Goal: Task Accomplishment & Management: Use online tool/utility

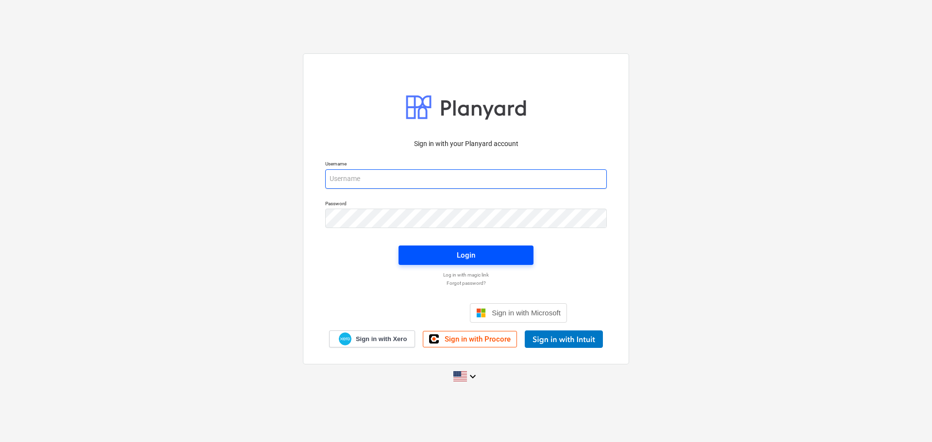
type input "[PERSON_NAME][EMAIL_ADDRESS][DOMAIN_NAME]"
click at [446, 250] on span "Login" at bounding box center [466, 255] width 112 height 13
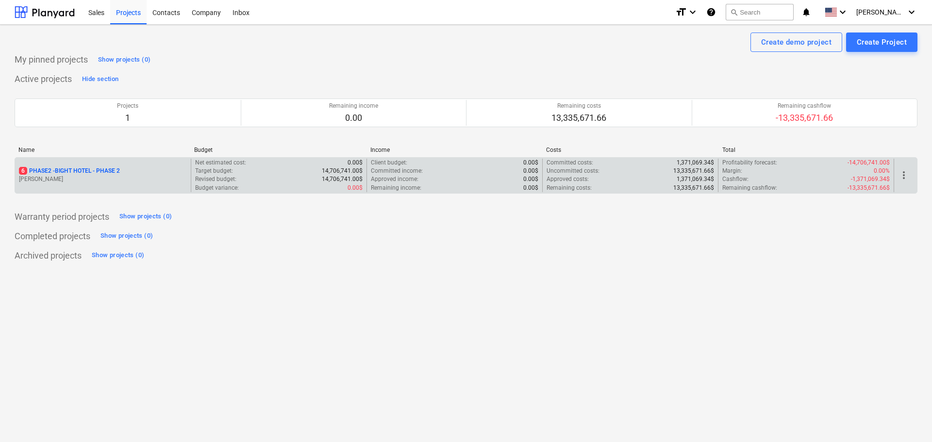
click at [79, 168] on p "6 PHASE2 - BIGHT HOTEL - PHASE 2" at bounding box center [69, 171] width 101 height 8
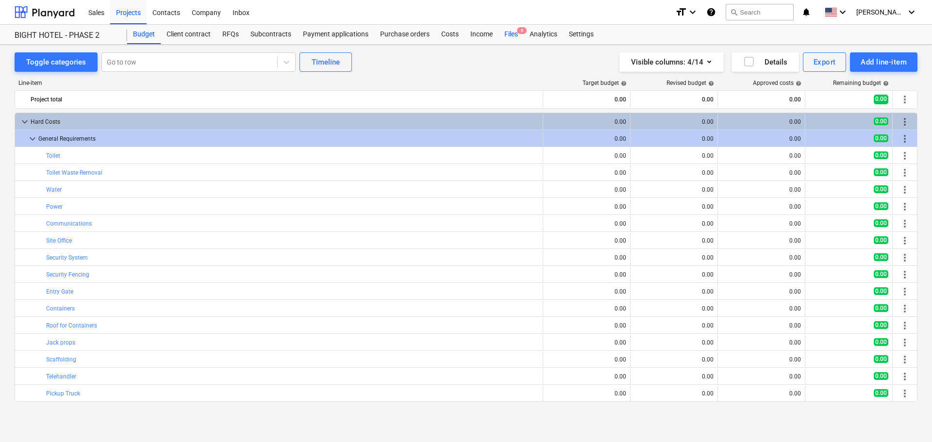
click at [514, 35] on div "Files 6" at bounding box center [510, 34] width 25 height 19
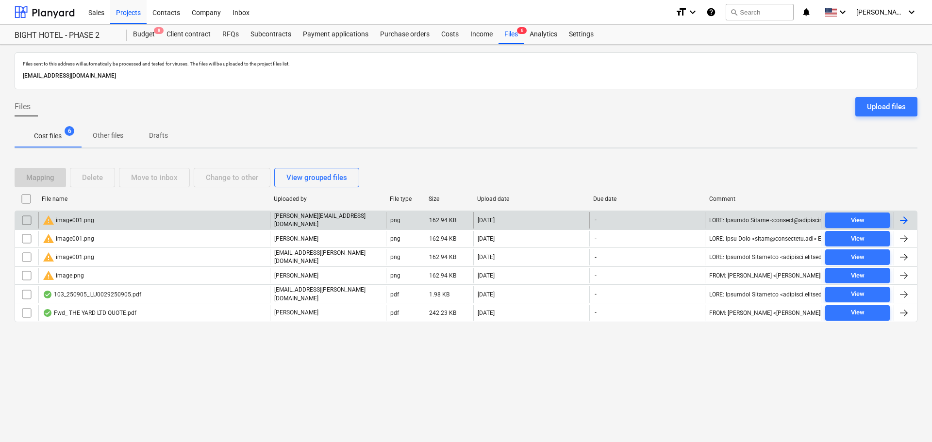
click at [24, 217] on input "checkbox" at bounding box center [27, 221] width 16 height 16
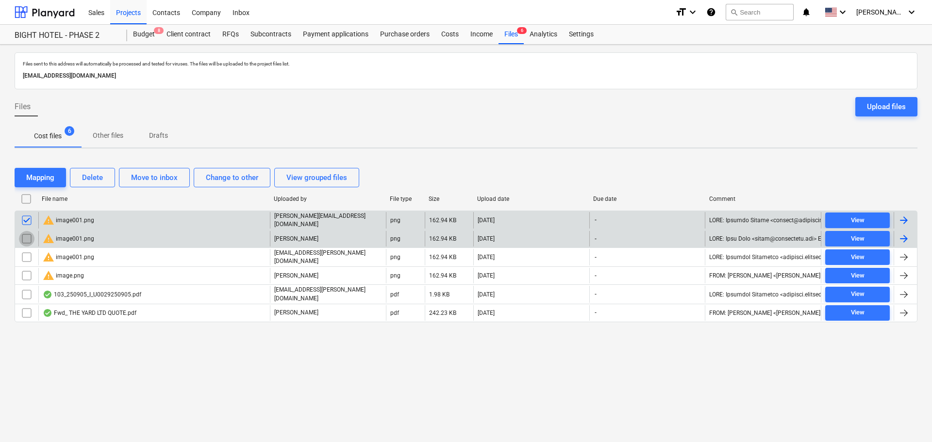
click at [24, 236] on input "checkbox" at bounding box center [27, 239] width 16 height 16
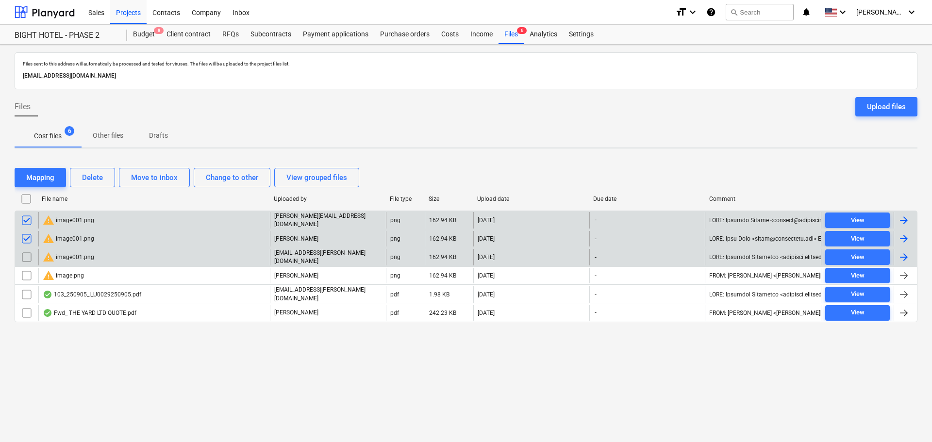
click at [30, 257] on input "checkbox" at bounding box center [27, 257] width 16 height 16
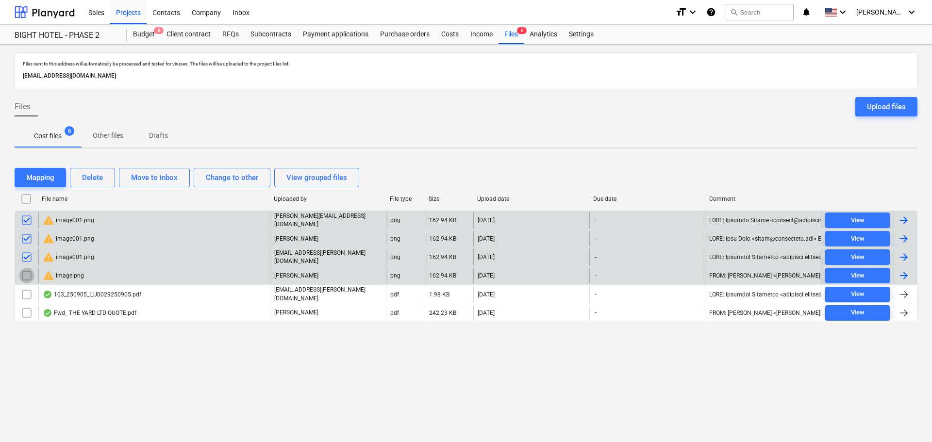
click at [32, 272] on input "checkbox" at bounding box center [27, 276] width 16 height 16
click at [102, 176] on div "Delete" at bounding box center [92, 177] width 21 height 13
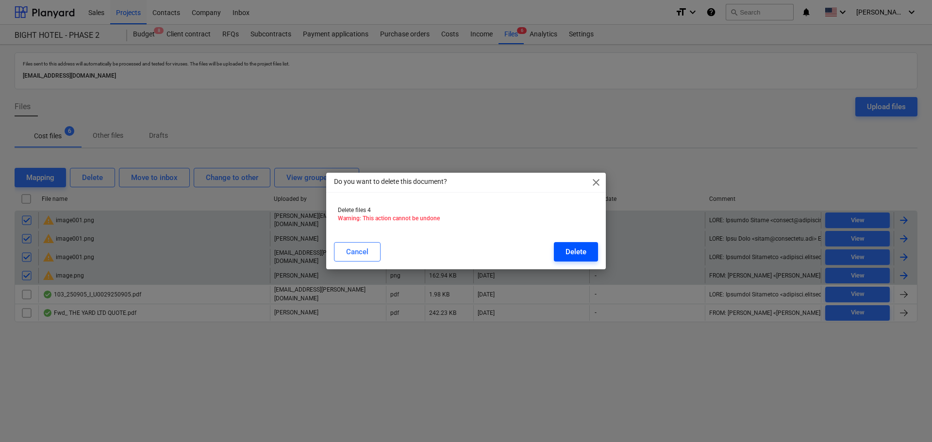
click at [576, 250] on div "Delete" at bounding box center [575, 252] width 21 height 13
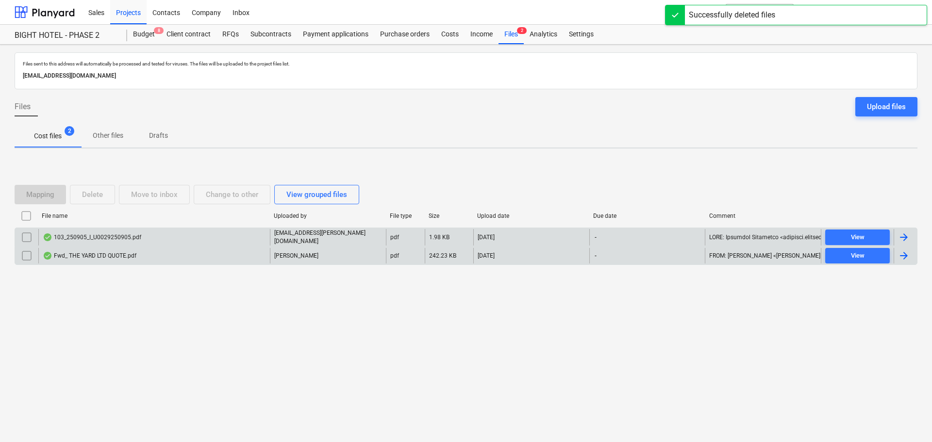
click at [74, 257] on div "Fwd_ THE YARD LTD QUOTE.pdf" at bounding box center [90, 256] width 94 height 8
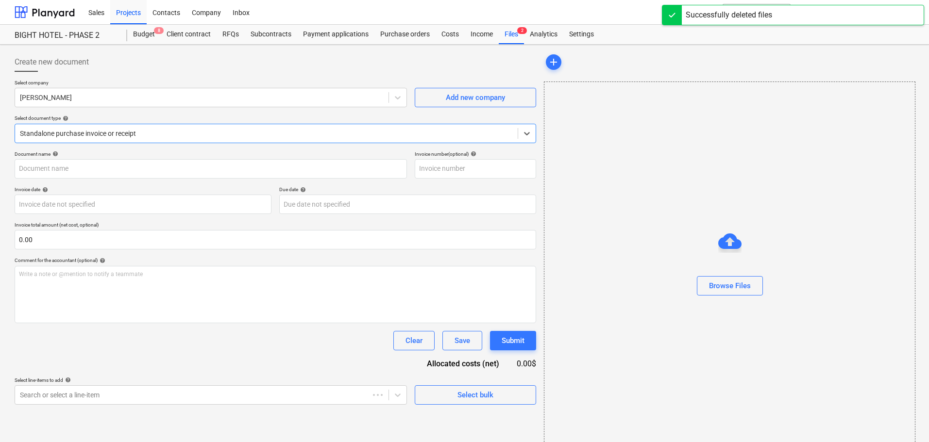
type input "Fwd_ THE YARD LTD QUOTE.pdf"
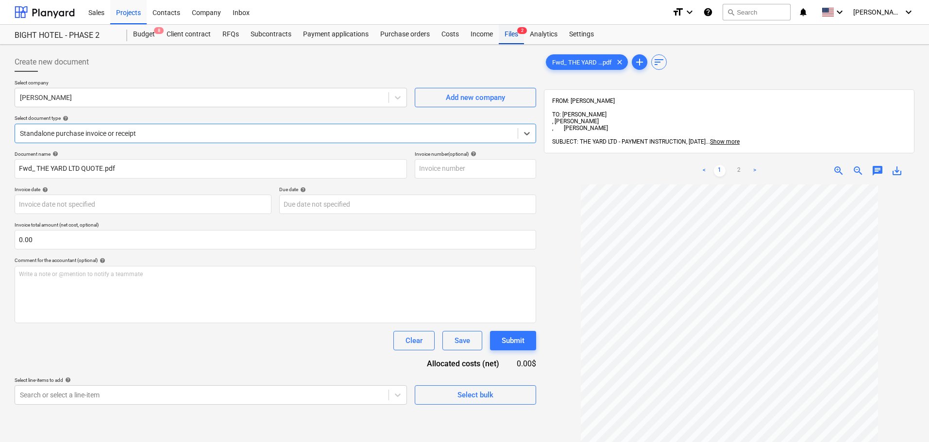
click at [511, 37] on div "Files 2" at bounding box center [510, 34] width 25 height 19
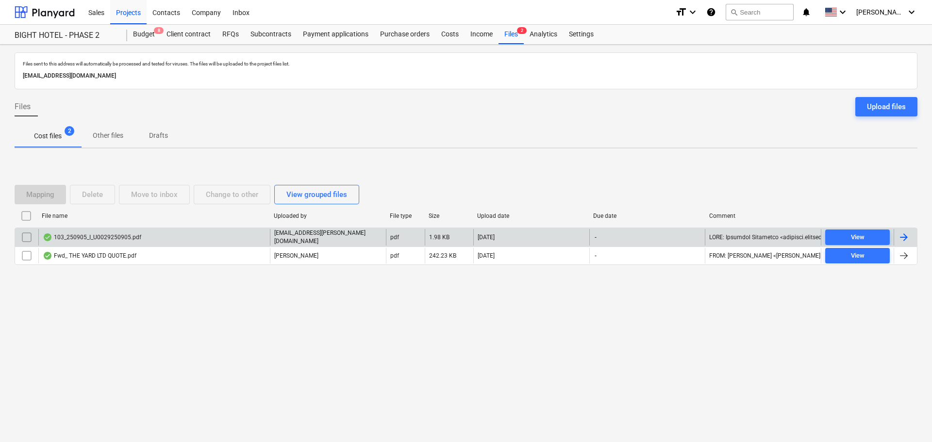
click at [112, 238] on div "103_250905_I_U0029250905.pdf" at bounding box center [92, 237] width 99 height 8
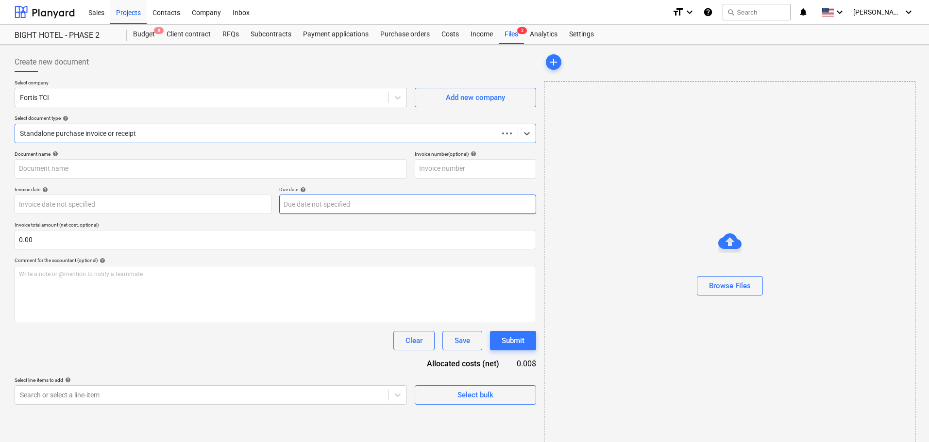
type input "103_250905_I_U0029250905.pdf"
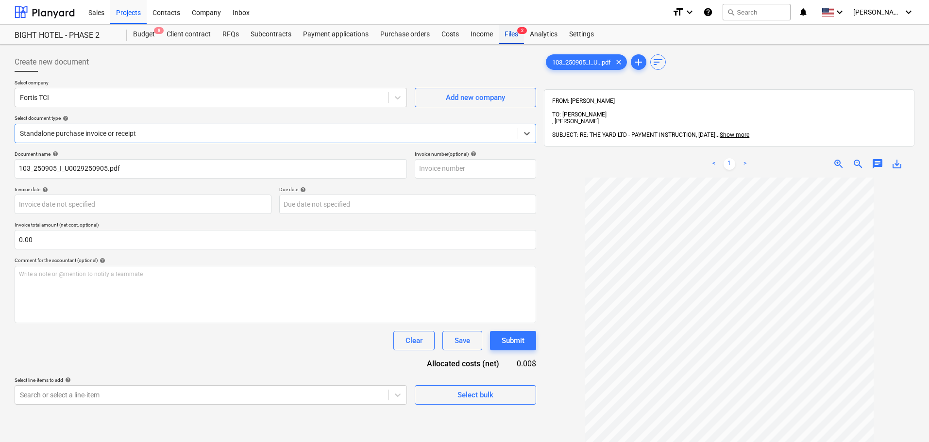
click at [514, 26] on div "Files 2" at bounding box center [510, 34] width 25 height 19
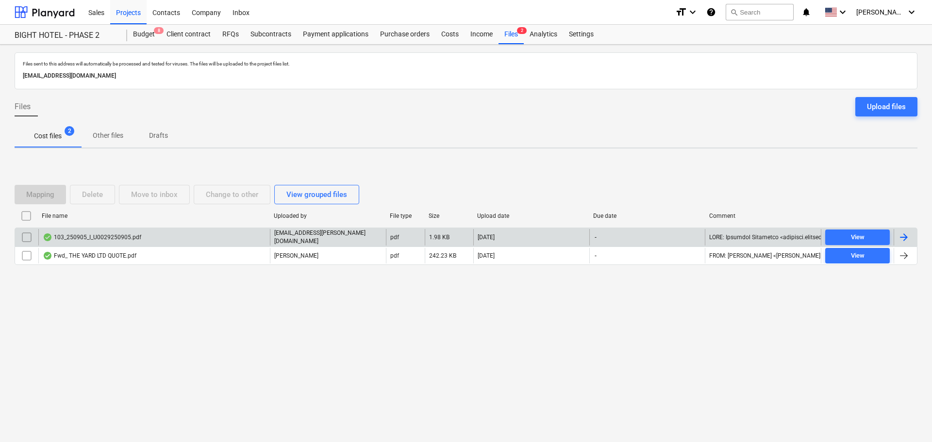
click at [19, 239] on div at bounding box center [26, 237] width 23 height 17
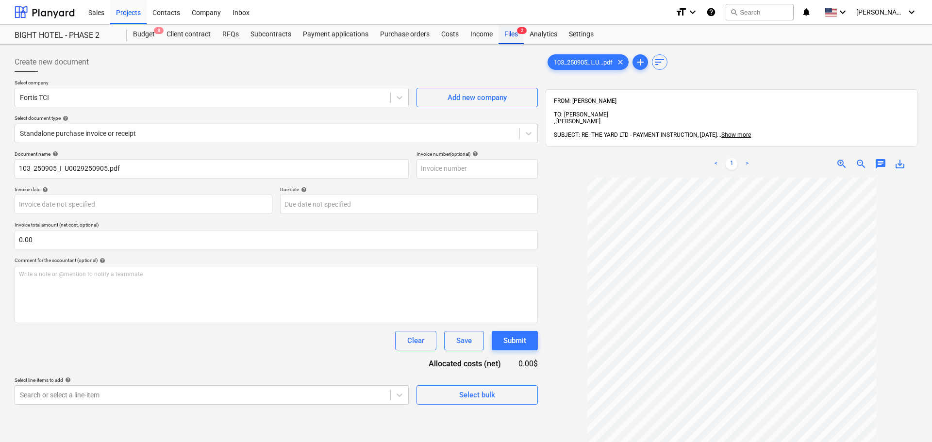
click at [515, 37] on div "Files 2" at bounding box center [510, 34] width 25 height 19
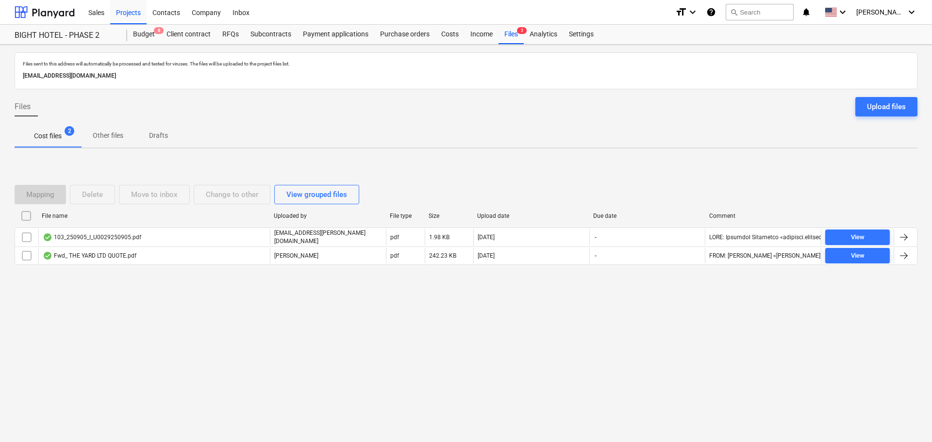
click at [27, 235] on input "checkbox" at bounding box center [27, 238] width 16 height 16
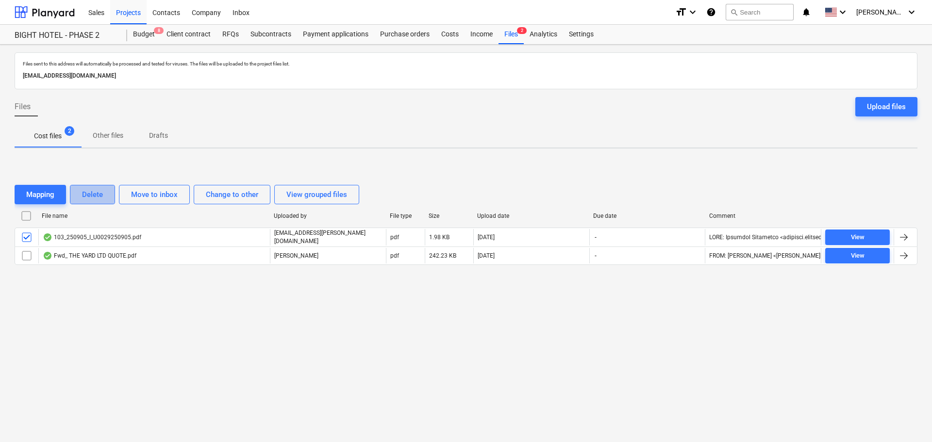
click at [99, 198] on div "Delete" at bounding box center [92, 194] width 21 height 13
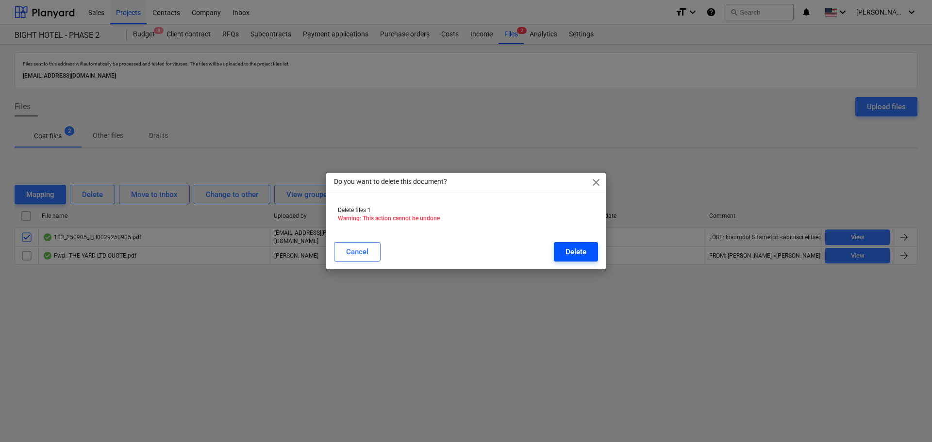
click at [581, 252] on div "Delete" at bounding box center [575, 252] width 21 height 13
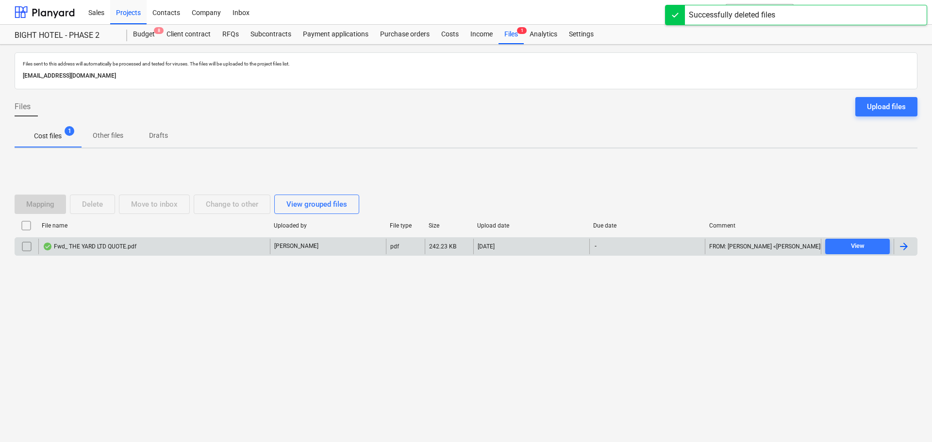
click at [97, 248] on div "Fwd_ THE YARD LTD QUOTE.pdf" at bounding box center [90, 247] width 94 height 8
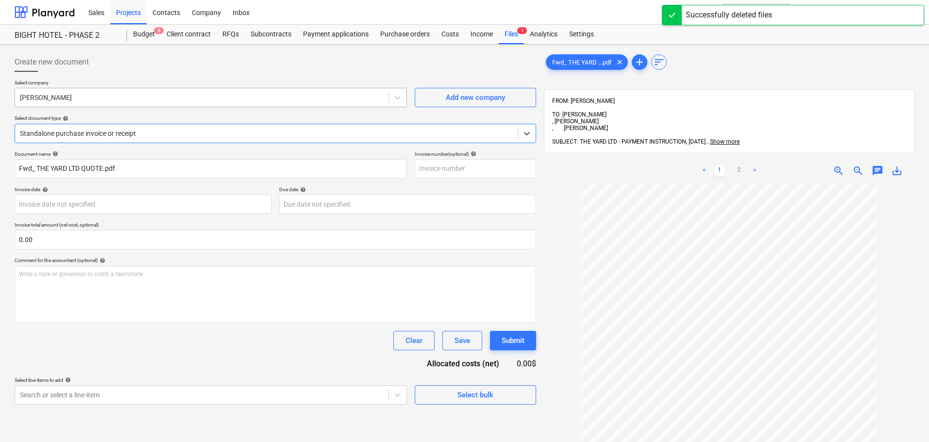
click at [125, 99] on div at bounding box center [202, 98] width 364 height 10
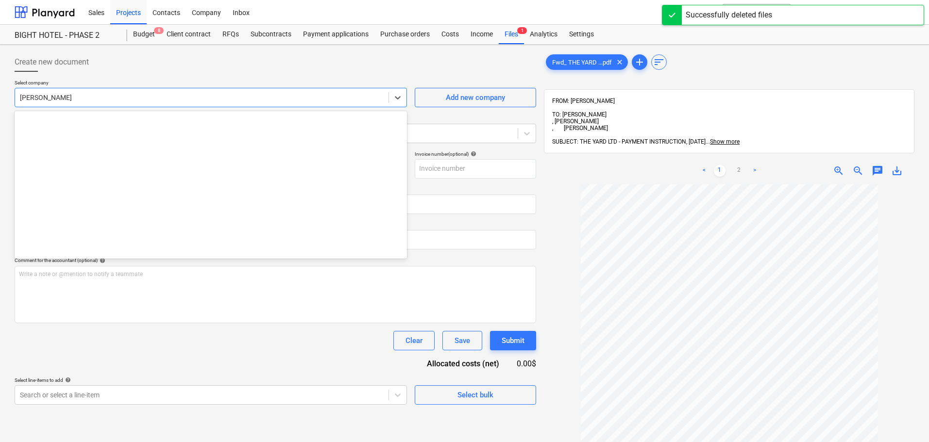
scroll to position [425, 0]
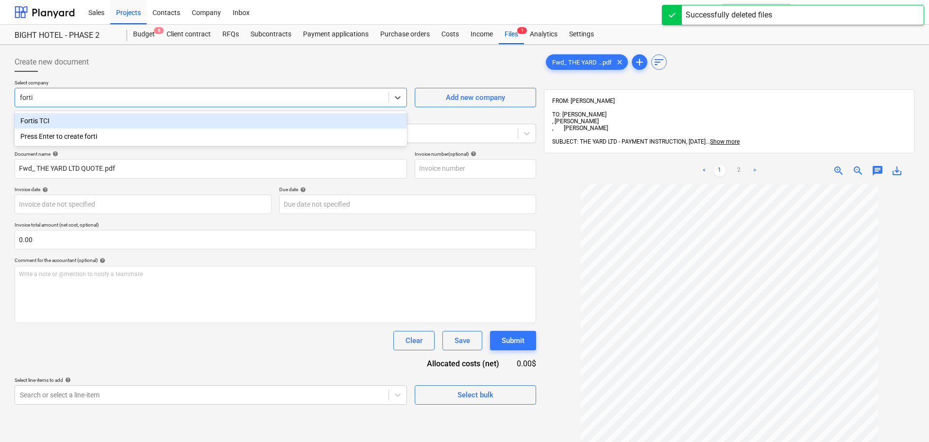
type input "fortis"
click at [124, 120] on div "Fortis TCI" at bounding box center [211, 121] width 392 height 16
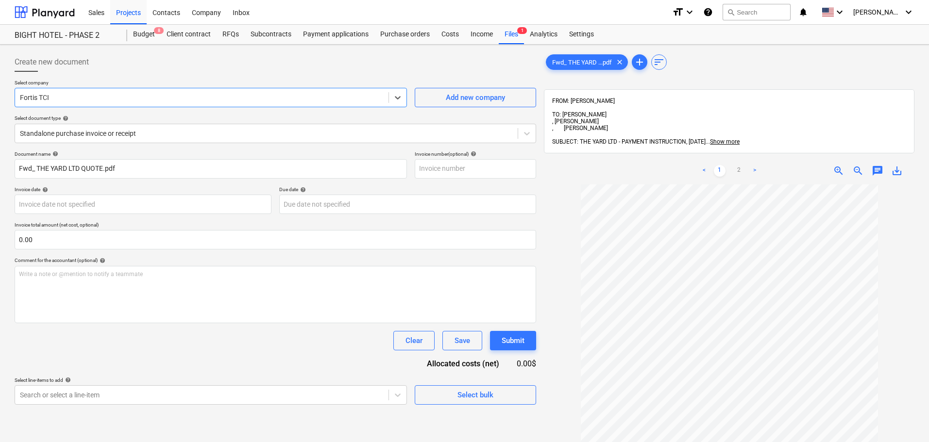
click at [230, 185] on div "Document name help Fwd_ THE YARD LTD QUOTE.pdf Invoice number (optional) help I…" at bounding box center [275, 278] width 521 height 254
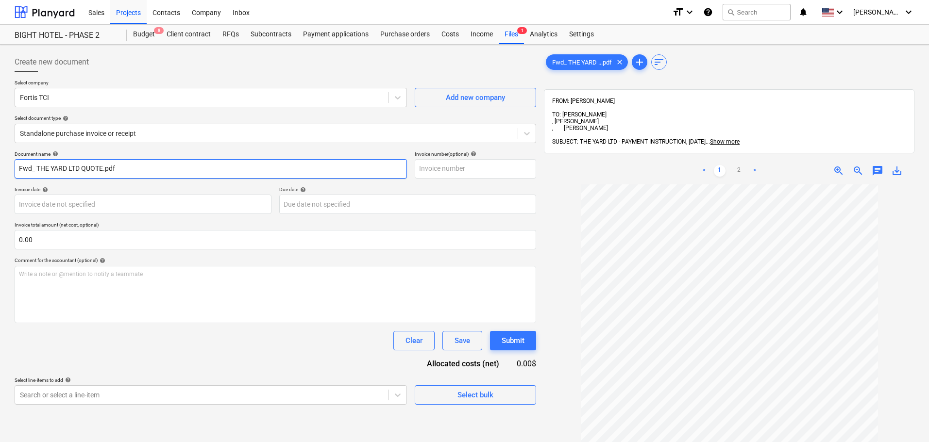
click at [204, 169] on input "Fwd_ THE YARD LTD QUOTE.pdf" at bounding box center [211, 168] width 392 height 19
drag, startPoint x: 223, startPoint y: 167, endPoint x: -81, endPoint y: 165, distance: 303.9
click at [0, 165] on html "Sales Projects Contacts Company Inbox format_size keyboard_arrow_down help sear…" at bounding box center [464, 221] width 929 height 442
click at [123, 170] on input "Deposit" at bounding box center [211, 168] width 392 height 19
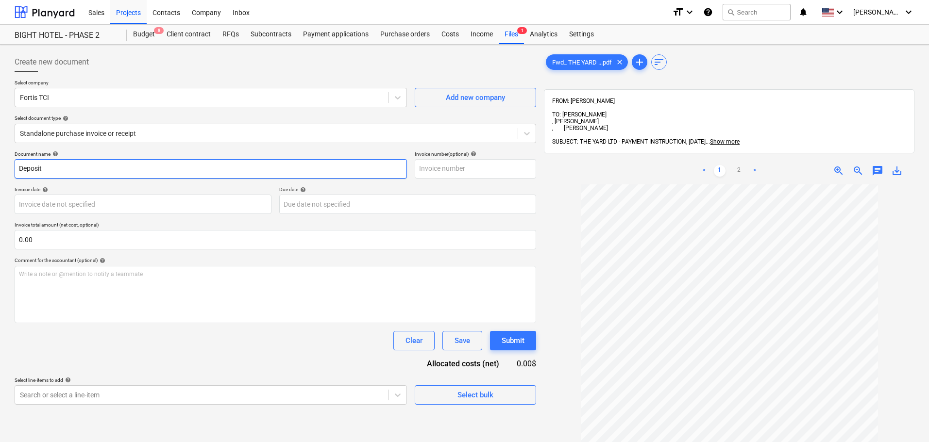
click at [123, 170] on input "Deposit" at bounding box center [211, 168] width 392 height 19
type input "Deposit"
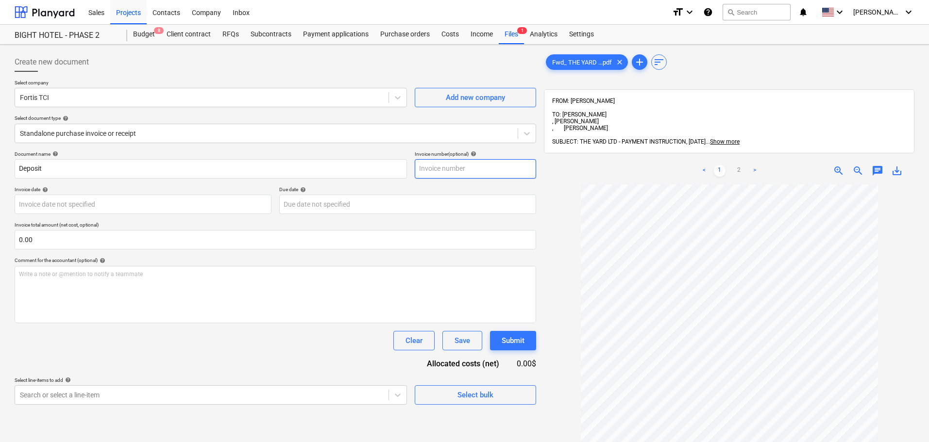
drag, startPoint x: 453, startPoint y: 172, endPoint x: 428, endPoint y: 175, distance: 25.8
click at [454, 172] on input "text" at bounding box center [475, 168] width 121 height 19
paste input "Deposit"
type input "Deposit"
click at [181, 198] on body "Sales Projects Contacts Company Inbox format_size keyboard_arrow_down help sear…" at bounding box center [464, 221] width 929 height 442
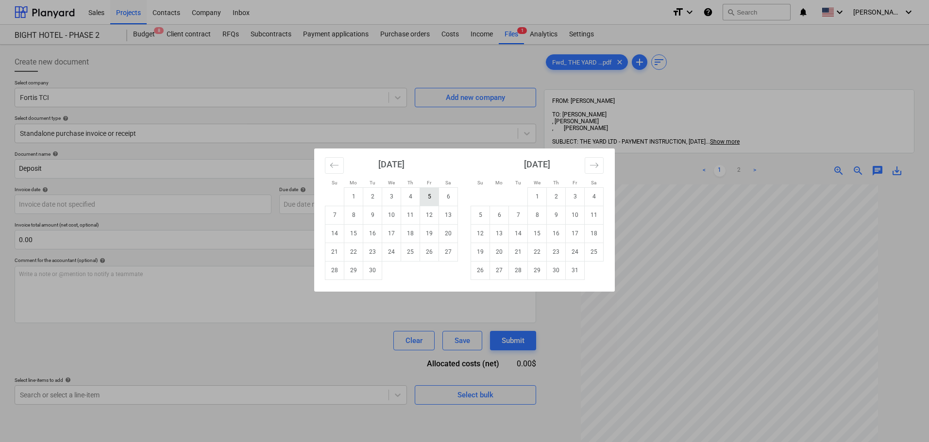
click at [427, 194] on td "5" at bounding box center [429, 196] width 19 height 18
type input "[DATE]"
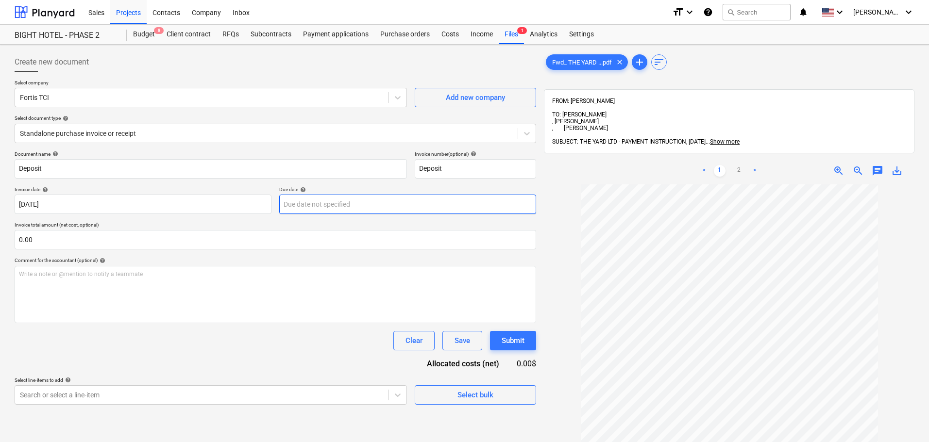
click at [369, 201] on body "Sales Projects Contacts Company Inbox format_size keyboard_arrow_down help sear…" at bounding box center [464, 221] width 929 height 442
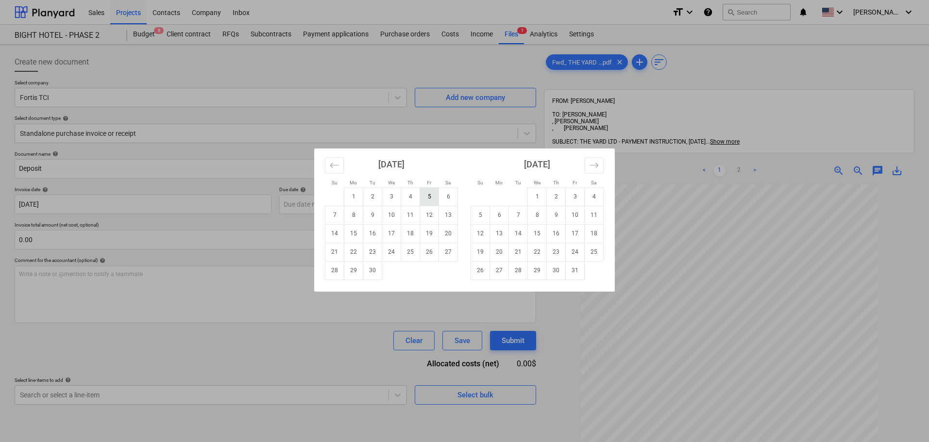
click at [432, 197] on td "5" at bounding box center [429, 196] width 19 height 18
type input "[DATE]"
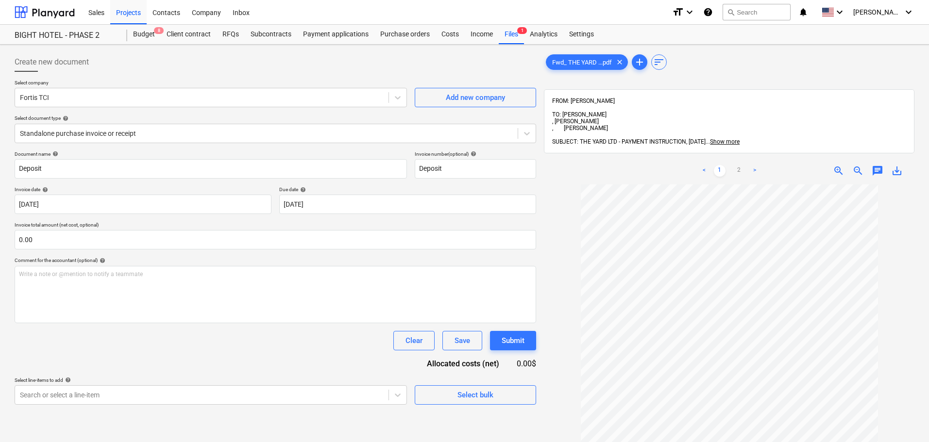
click at [310, 250] on div "Document name help Deposit Invoice number (optional) help Deposit Invoice date …" at bounding box center [275, 278] width 521 height 254
click at [306, 236] on input "text" at bounding box center [275, 239] width 521 height 19
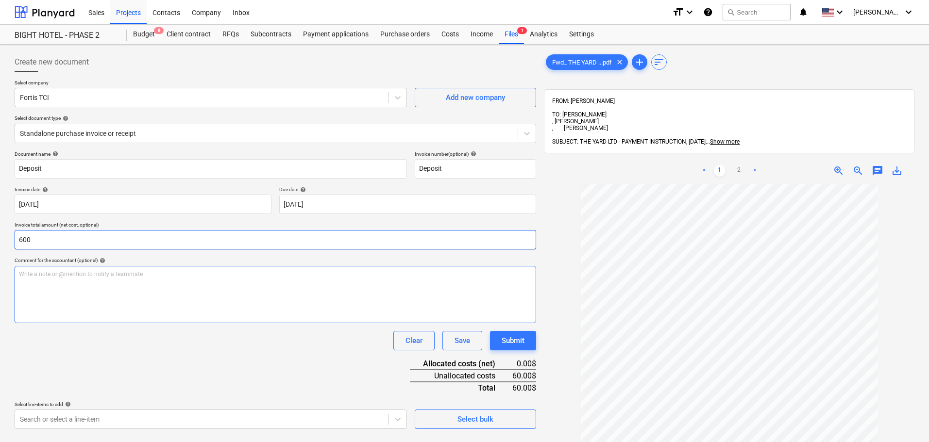
type input "600.00"
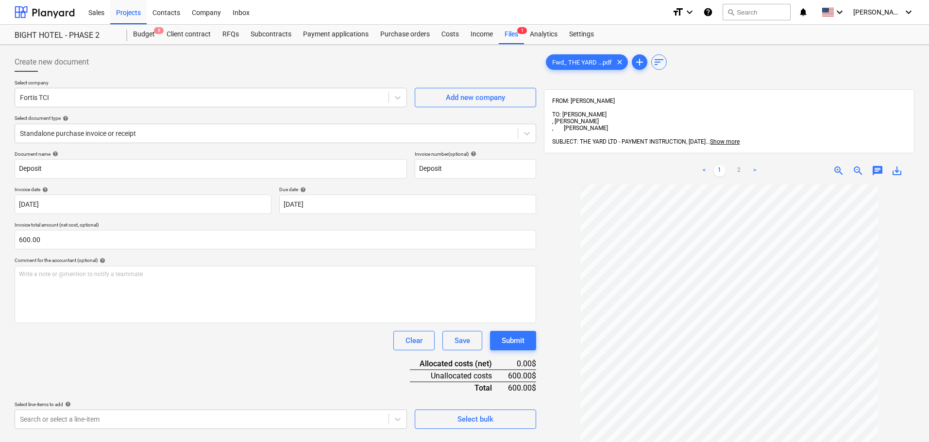
click at [317, 341] on div "Clear Save Submit" at bounding box center [275, 340] width 521 height 19
click at [123, 420] on body "Sales Projects Contacts Company Inbox format_size keyboard_arrow_down help sear…" at bounding box center [464, 221] width 929 height 442
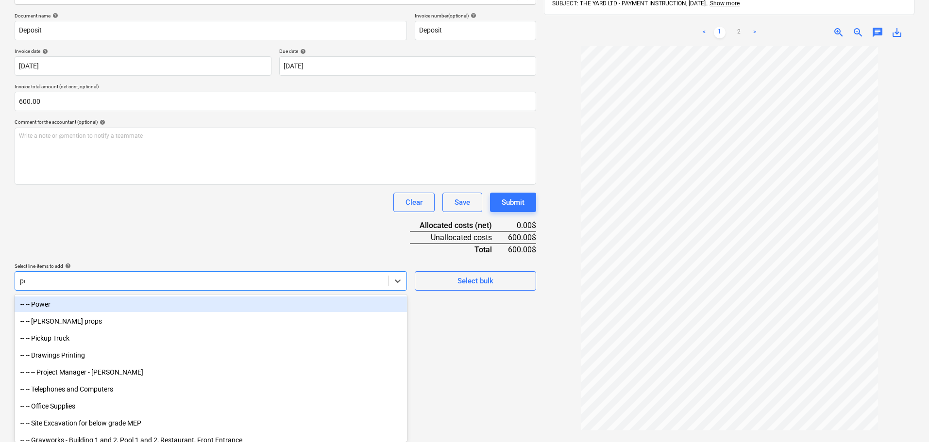
scroll to position [138, 0]
type input "pow"
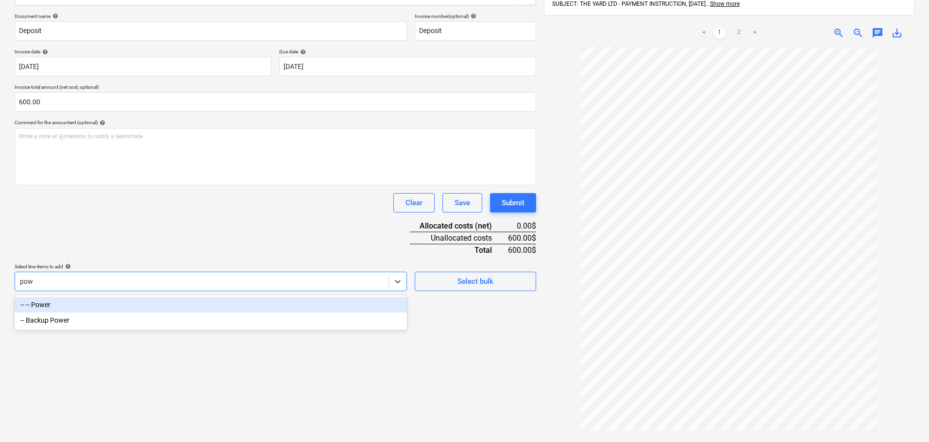
click at [182, 305] on div "-- -- Power" at bounding box center [211, 305] width 392 height 16
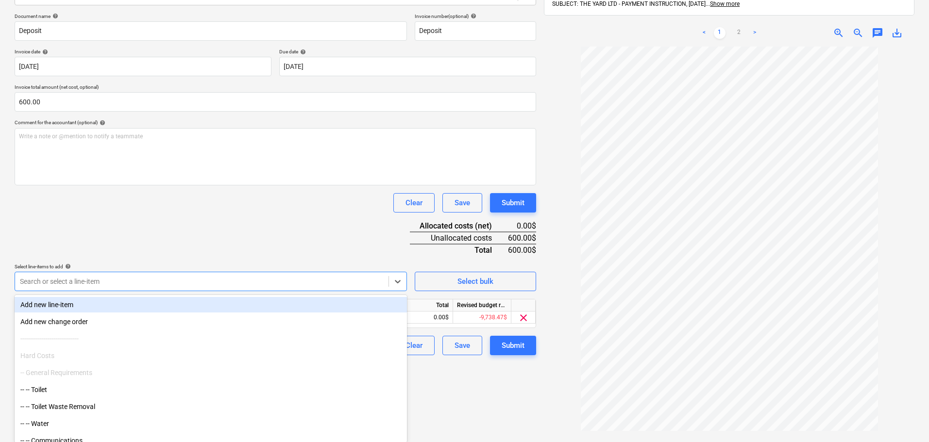
click at [191, 233] on div "Document name help Deposit Invoice number (optional) help Deposit Invoice date …" at bounding box center [275, 184] width 521 height 342
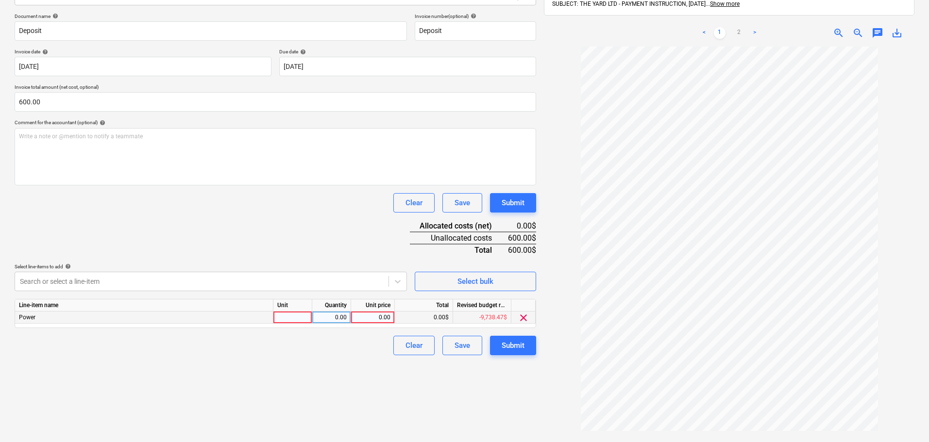
click at [521, 318] on span "clear" at bounding box center [523, 318] width 12 height 12
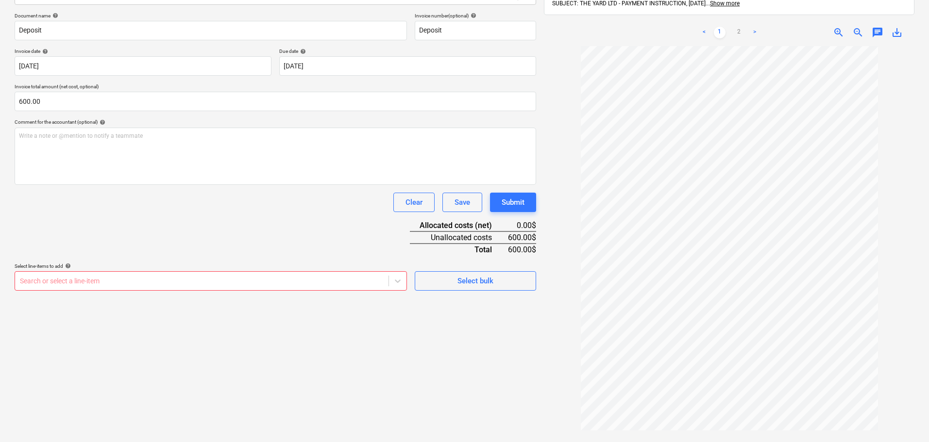
click at [308, 286] on div "Search or select a line-item" at bounding box center [201, 281] width 373 height 14
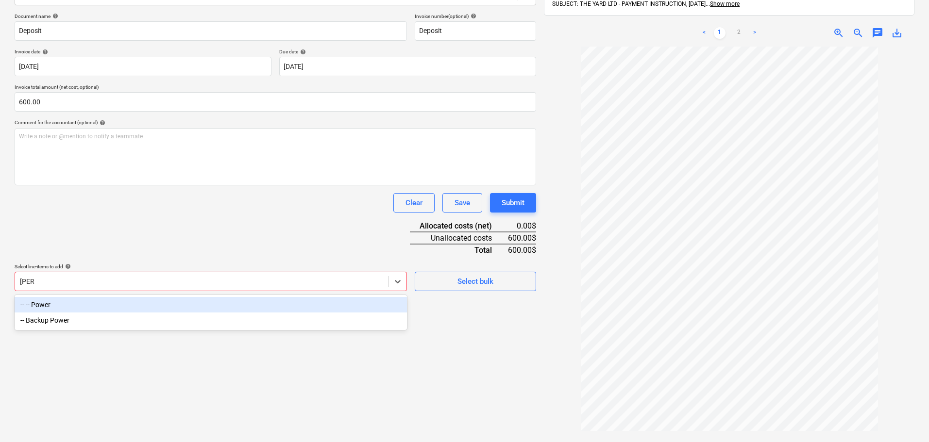
type input "power"
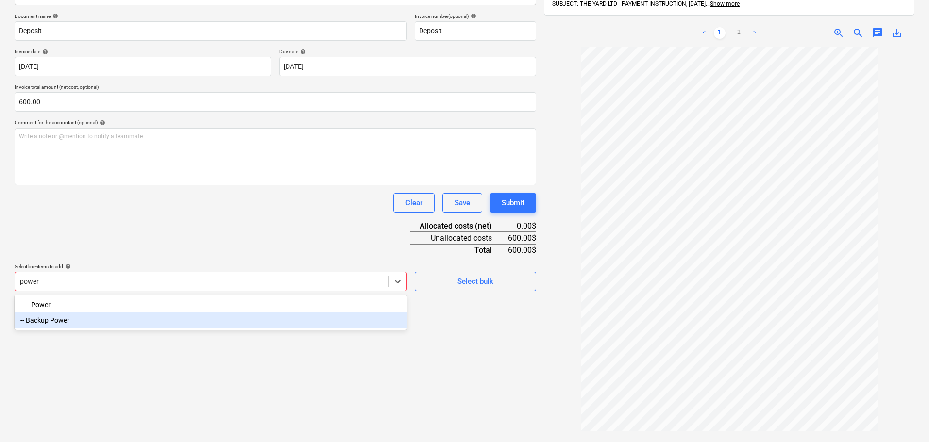
click at [313, 322] on div "-- Backup Power" at bounding box center [211, 321] width 392 height 16
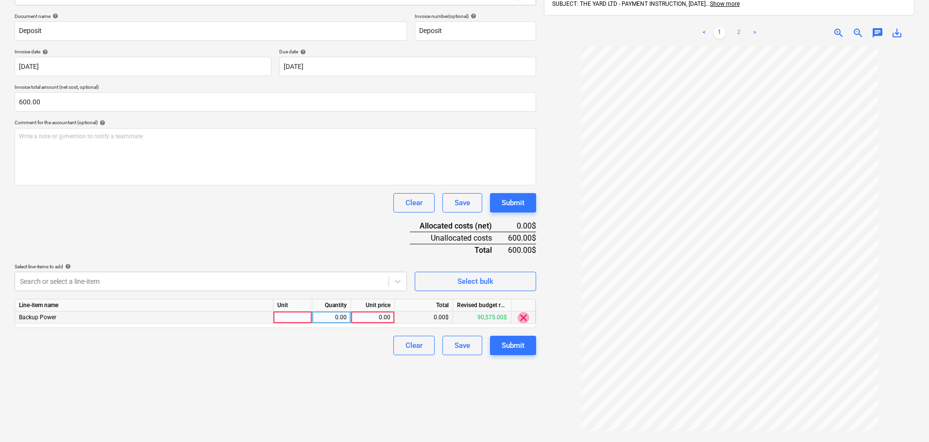
click at [522, 319] on span "clear" at bounding box center [523, 318] width 12 height 12
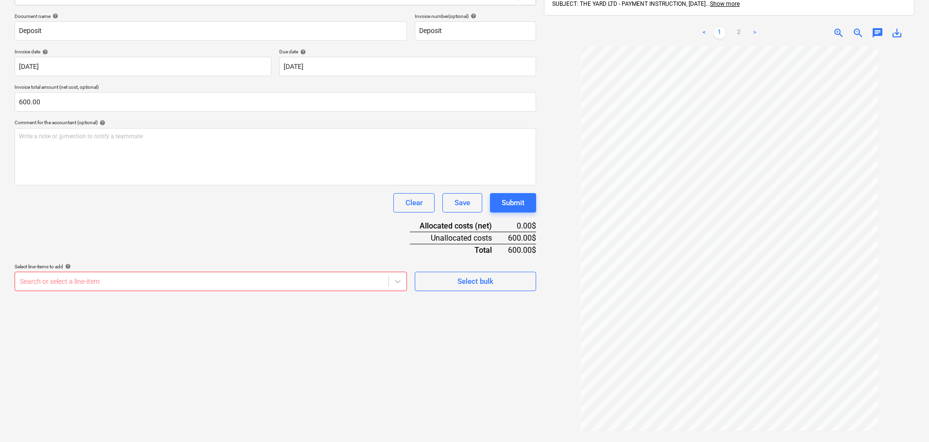
click at [291, 278] on div at bounding box center [202, 282] width 364 height 10
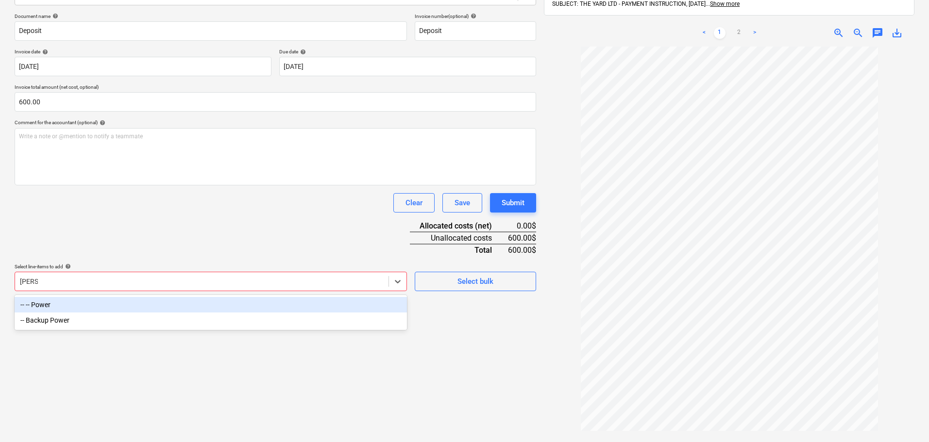
type input "power"
click at [341, 306] on div "-- -- Power" at bounding box center [211, 305] width 392 height 16
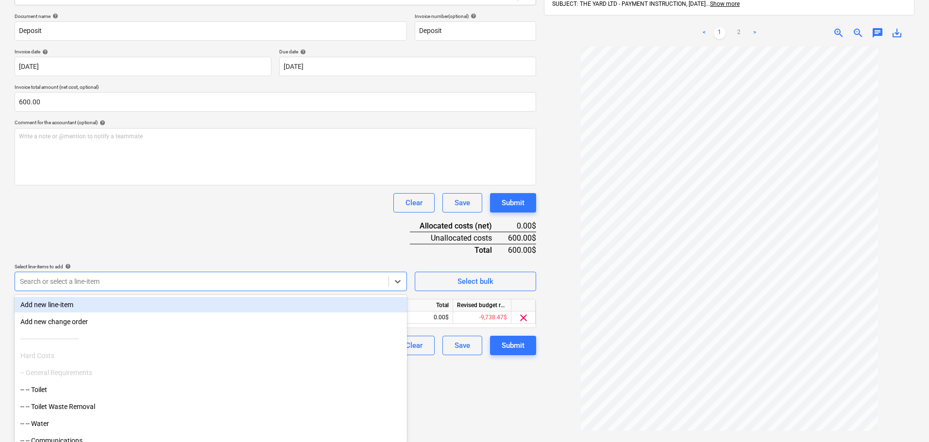
click at [315, 211] on div "Clear Save Submit" at bounding box center [275, 202] width 521 height 19
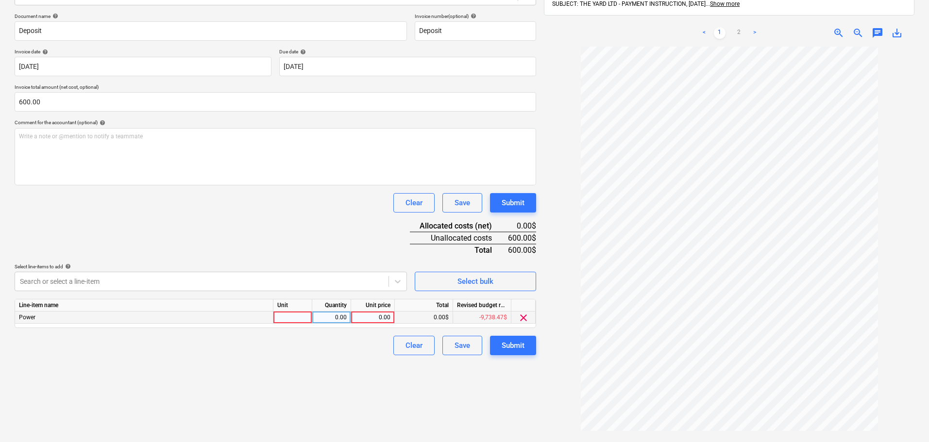
click at [299, 317] on div at bounding box center [292, 318] width 39 height 12
type input "hr"
type input "600"
click at [365, 364] on div "Create new document Select company Fortis TCI Add new company Select document t…" at bounding box center [275, 188] width 529 height 555
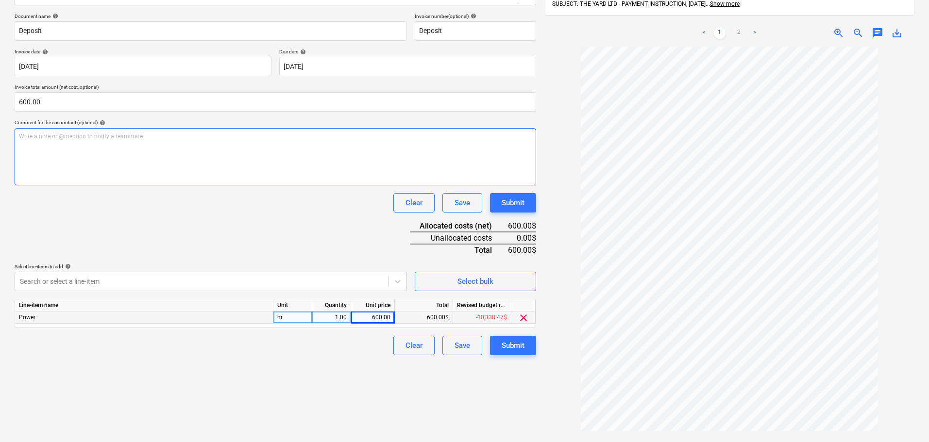
drag, startPoint x: 511, startPoint y: 342, endPoint x: 215, endPoint y: 132, distance: 363.5
click at [215, 132] on div "Document name help Deposit Invoice number (optional) help Deposit Invoice date …" at bounding box center [275, 184] width 521 height 342
click at [215, 144] on div "Write a note or @mention to notify a teammate [PERSON_NAME]" at bounding box center [275, 156] width 521 height 57
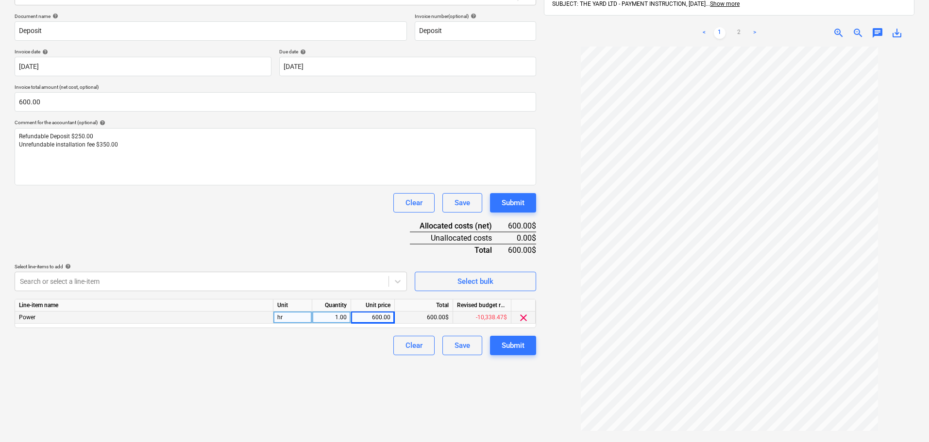
click at [271, 194] on div "Clear Save Submit" at bounding box center [275, 202] width 521 height 19
click at [529, 341] on button "Submit" at bounding box center [513, 345] width 46 height 19
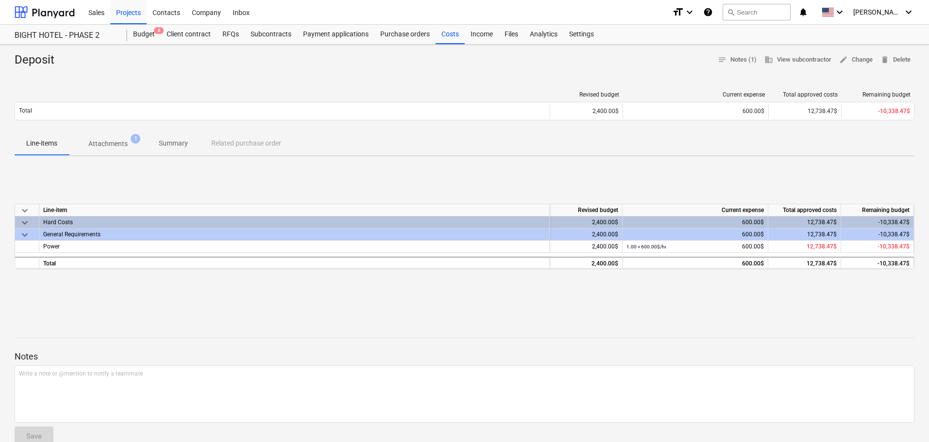
click at [105, 147] on p "Attachments" at bounding box center [107, 144] width 39 height 10
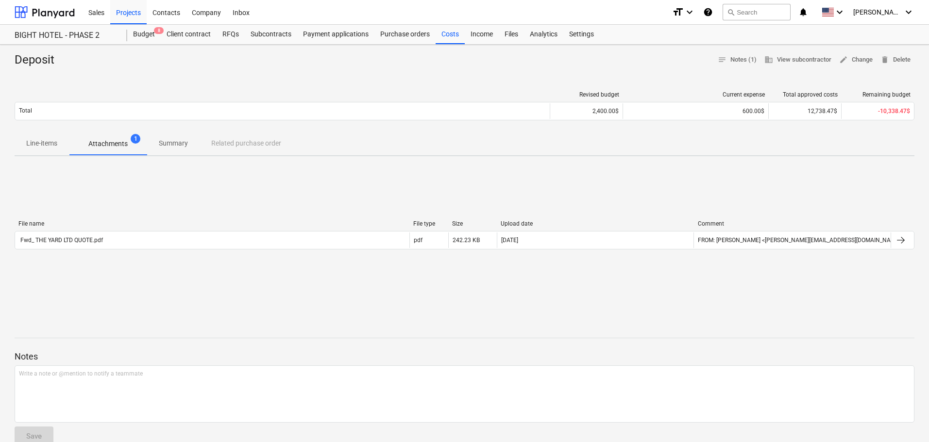
click at [66, 147] on span "Line-items" at bounding box center [42, 143] width 54 height 16
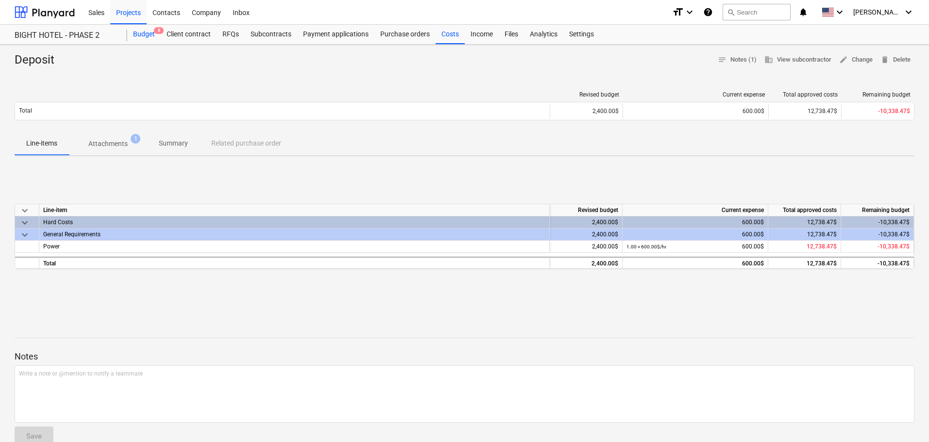
click at [139, 43] on div "Budget 8" at bounding box center [143, 34] width 33 height 19
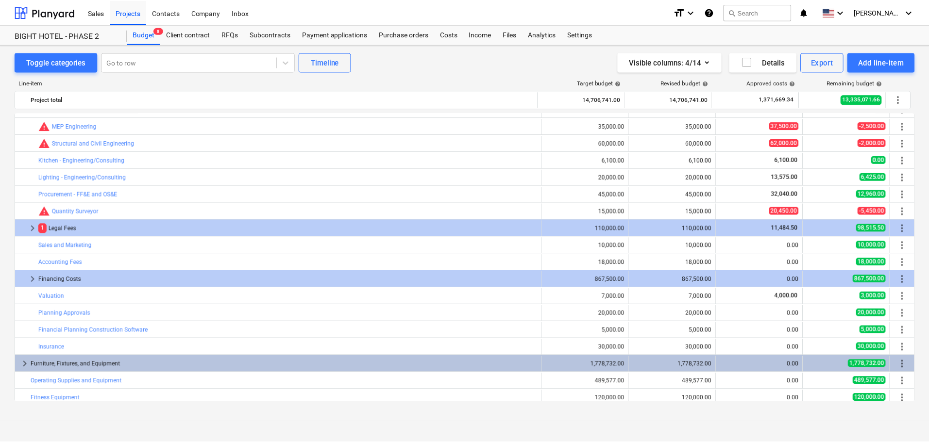
scroll to position [917, 0]
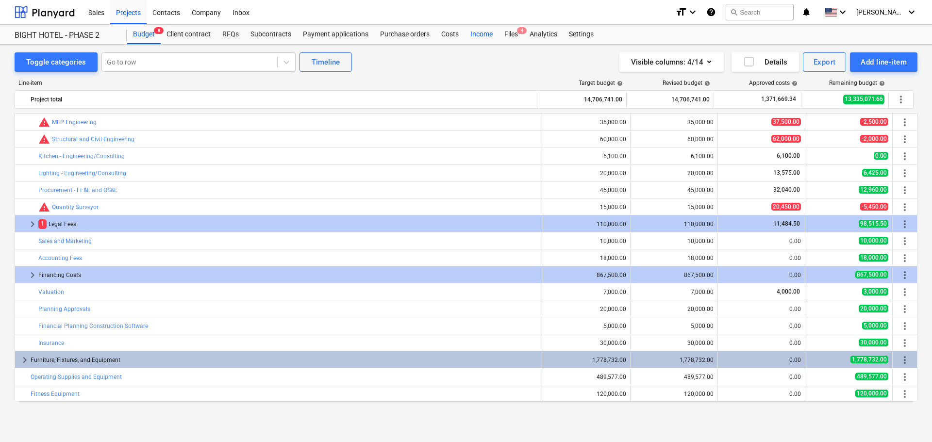
drag, startPoint x: 453, startPoint y: 31, endPoint x: 479, endPoint y: 29, distance: 25.8
click at [453, 31] on div "Costs" at bounding box center [449, 34] width 29 height 19
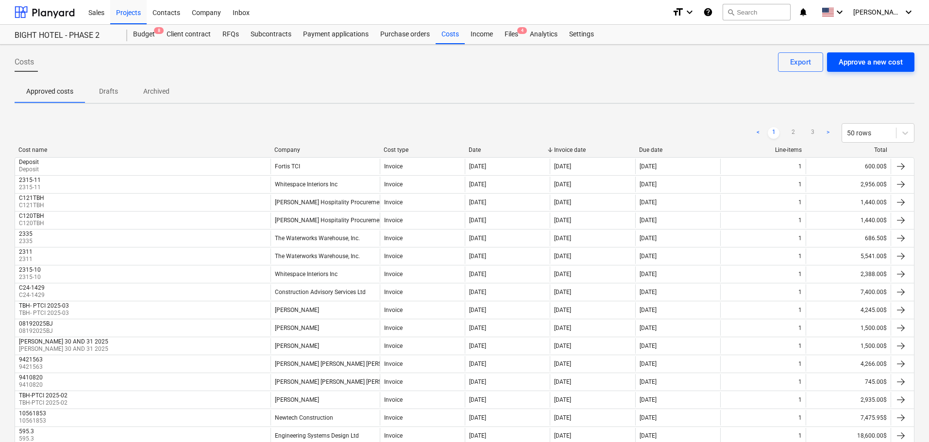
click at [879, 64] on div "Approve a new cost" at bounding box center [870, 62] width 64 height 13
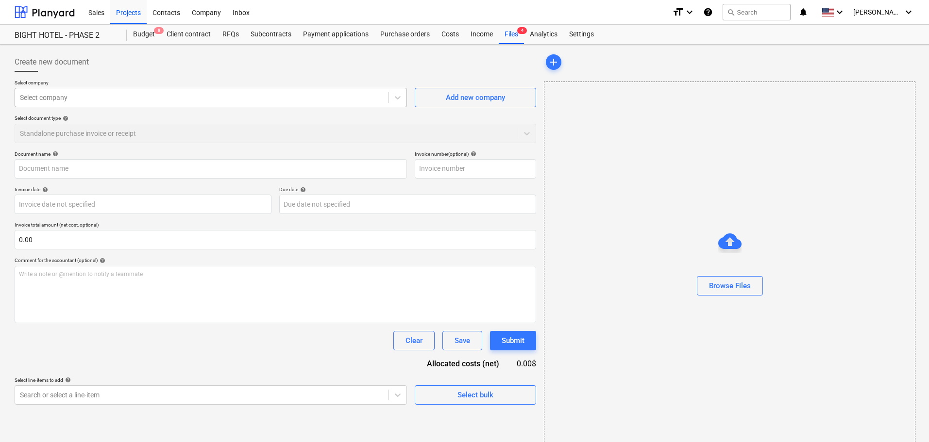
click at [124, 93] on div at bounding box center [202, 98] width 364 height 10
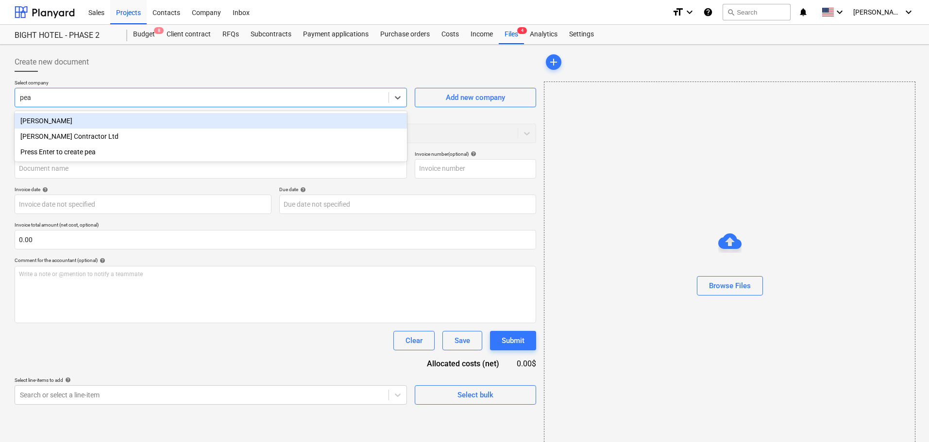
type input "pear"
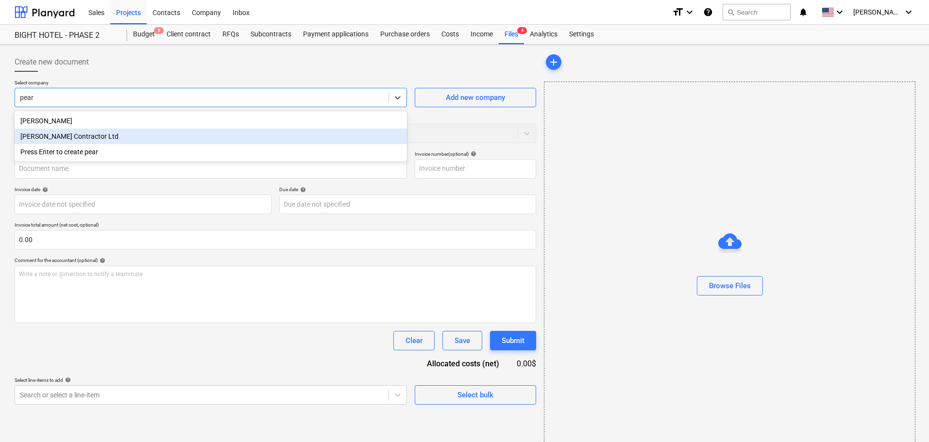
click at [139, 138] on div "[PERSON_NAME] Contractor Ltd" at bounding box center [211, 137] width 392 height 16
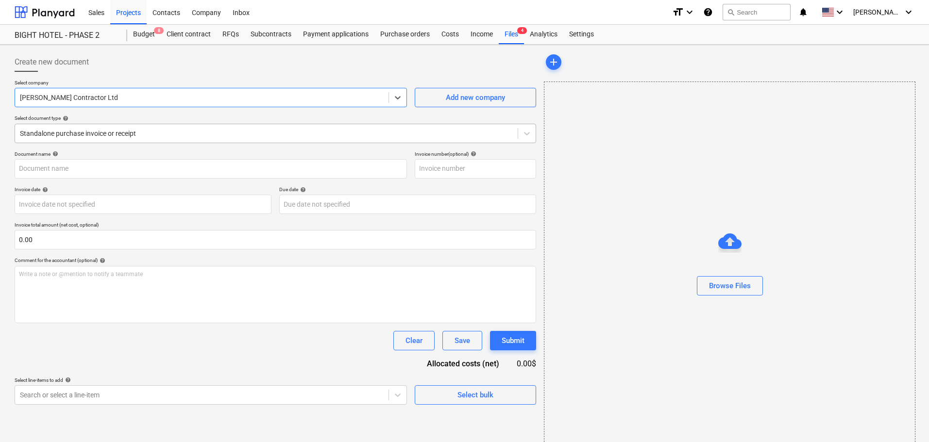
click at [266, 135] on div at bounding box center [266, 134] width 493 height 10
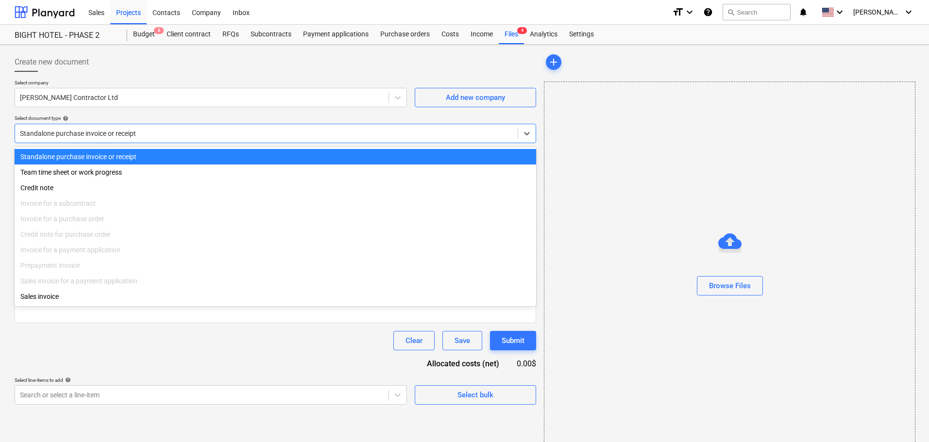
click at [266, 135] on div at bounding box center [266, 134] width 493 height 10
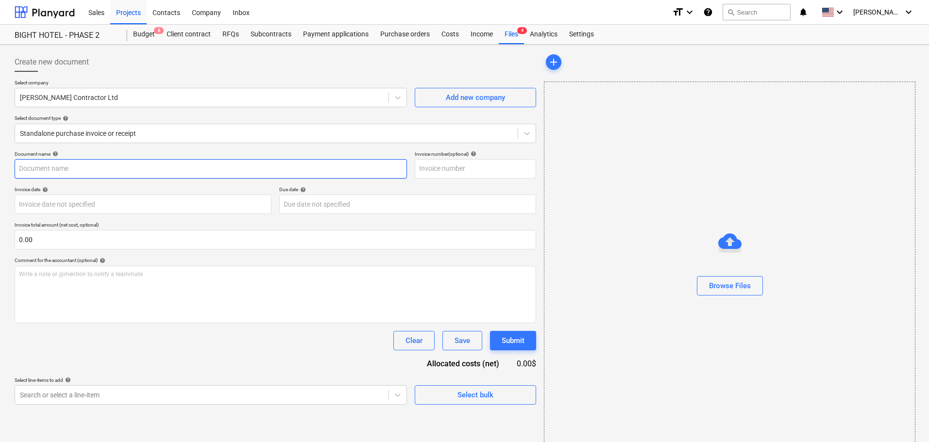
click at [149, 170] on input "text" at bounding box center [211, 168] width 392 height 19
type input "5555"
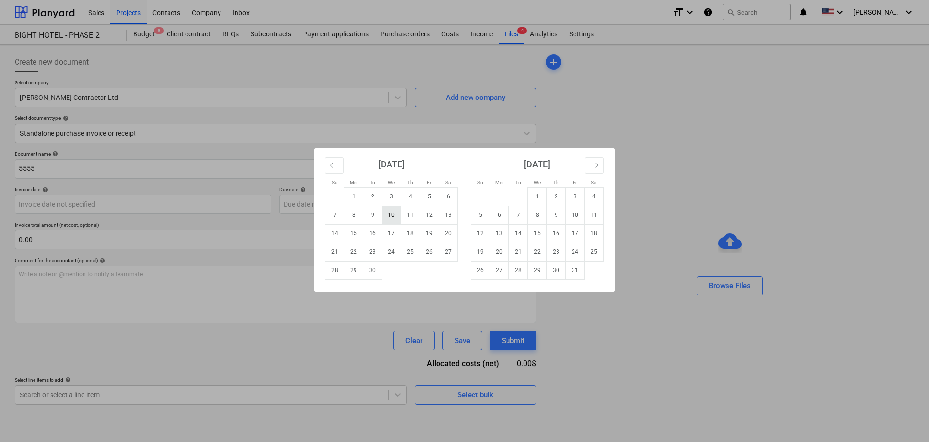
click at [396, 214] on td "10" at bounding box center [391, 215] width 19 height 18
type input "[DATE]"
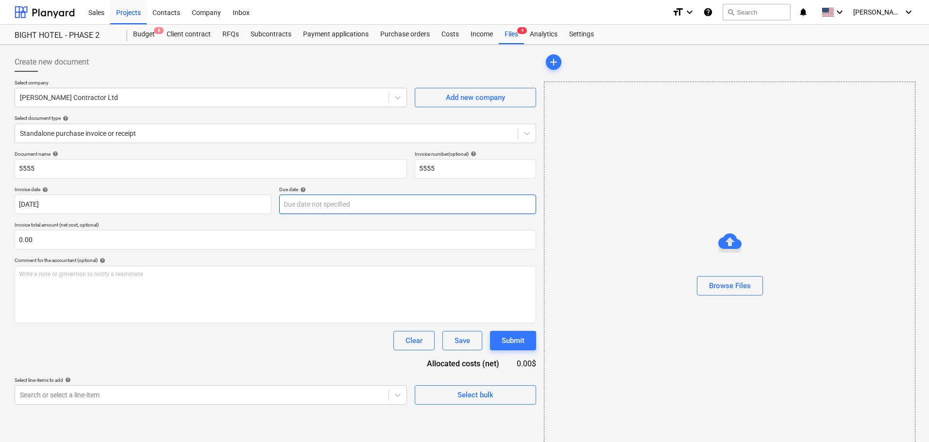
click at [337, 204] on body "Sales Projects Contacts Company Inbox format_size keyboard_arrow_down help sear…" at bounding box center [464, 221] width 929 height 442
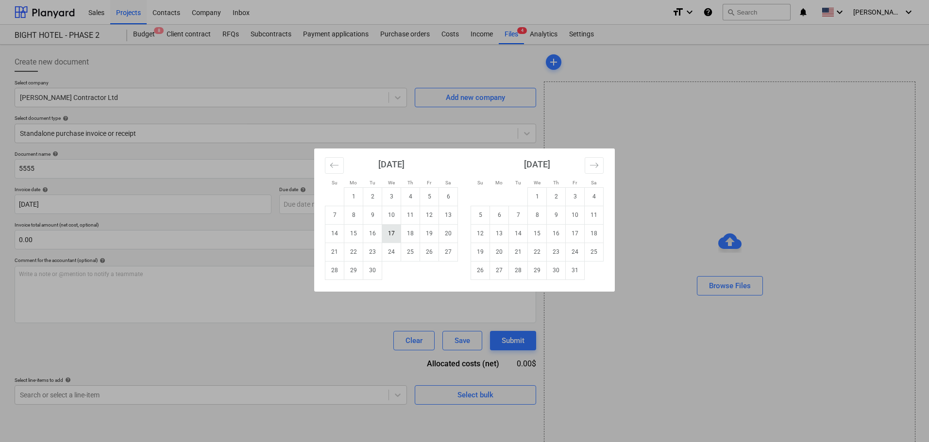
click at [393, 231] on td "17" at bounding box center [391, 233] width 19 height 18
type input "[DATE]"
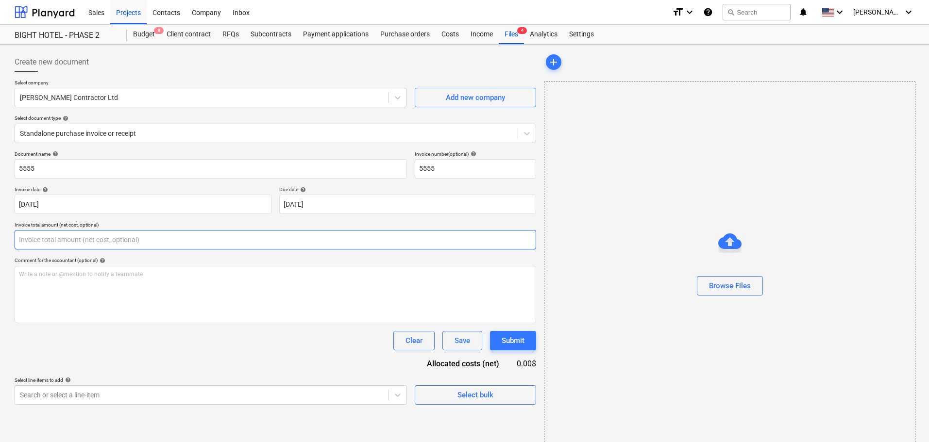
click at [154, 236] on input "text" at bounding box center [275, 239] width 521 height 19
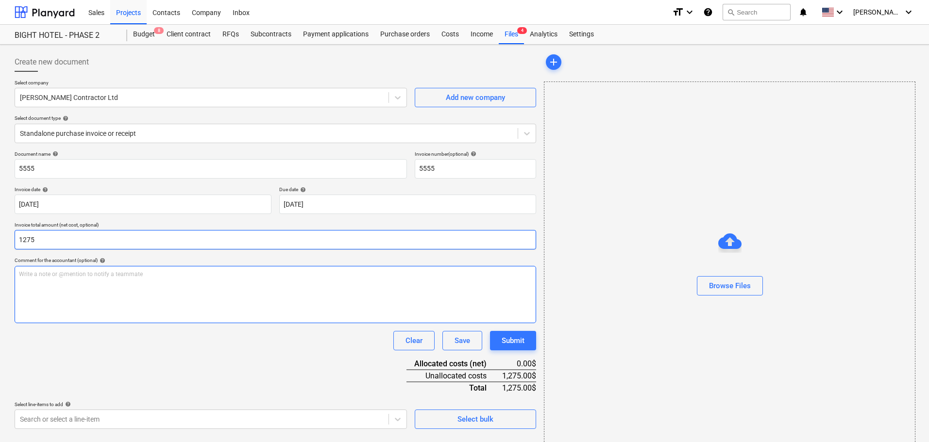
type input "1,275.00"
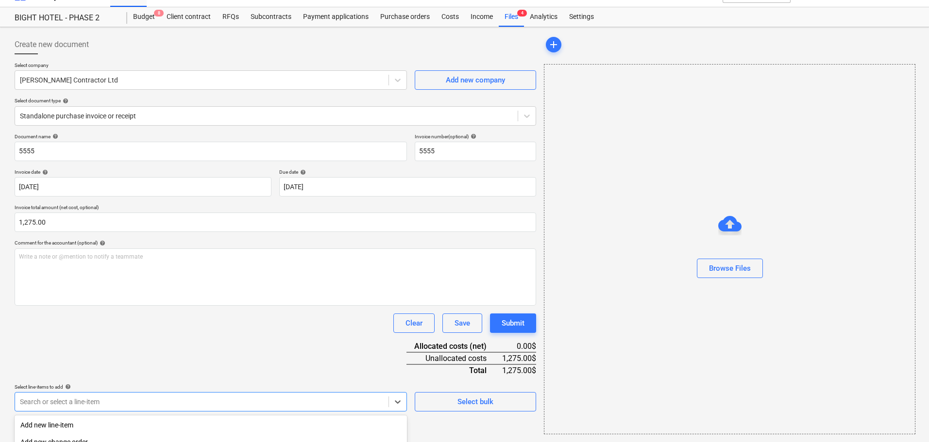
scroll to position [138, 0]
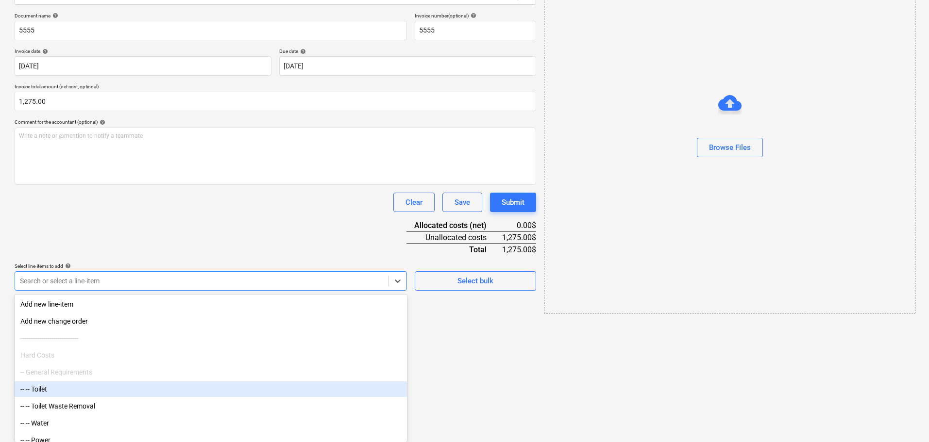
click at [88, 304] on body "Sales Projects Contacts Company Inbox format_size keyboard_arrow_down help sear…" at bounding box center [464, 83] width 929 height 442
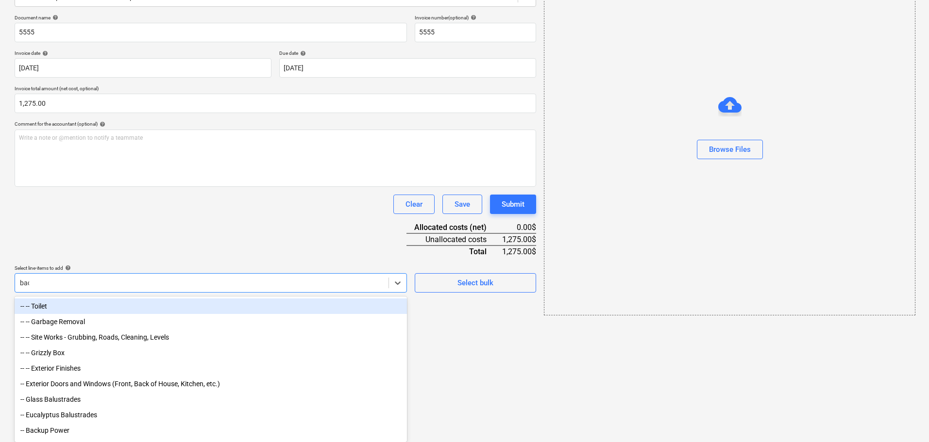
scroll to position [27, 0]
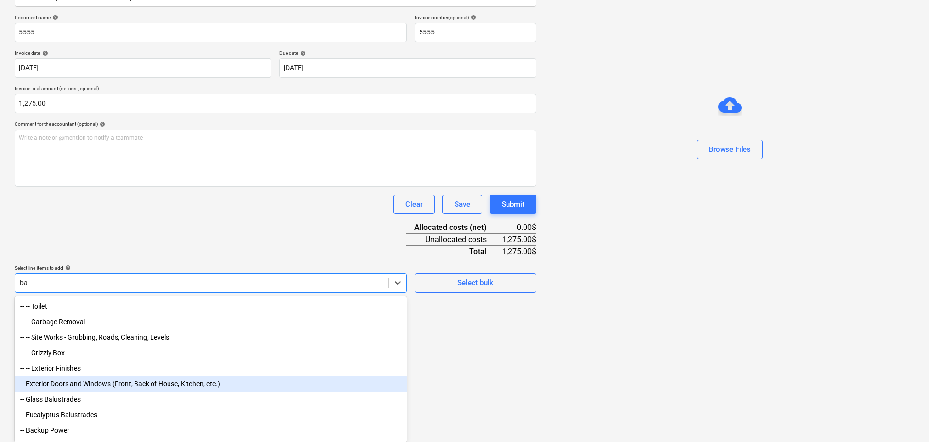
type input "b"
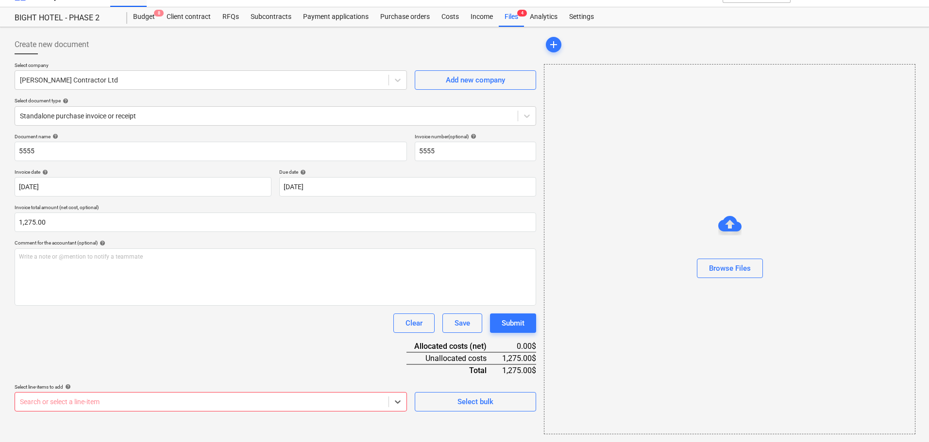
scroll to position [17, 0]
click at [119, 409] on body "Sales Projects Contacts Company Inbox format_size keyboard_arrow_down help sear…" at bounding box center [464, 204] width 929 height 442
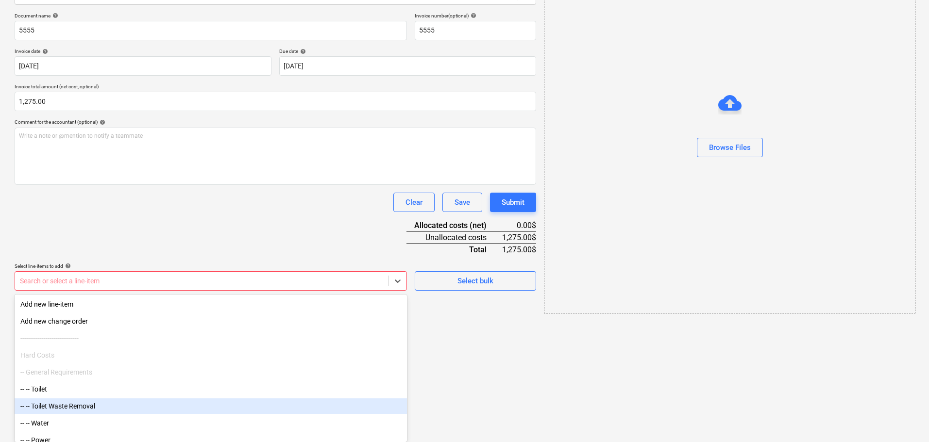
paste input "Site Excavation for below grade MEP"
type input "Site Excavation for below grade MEP"
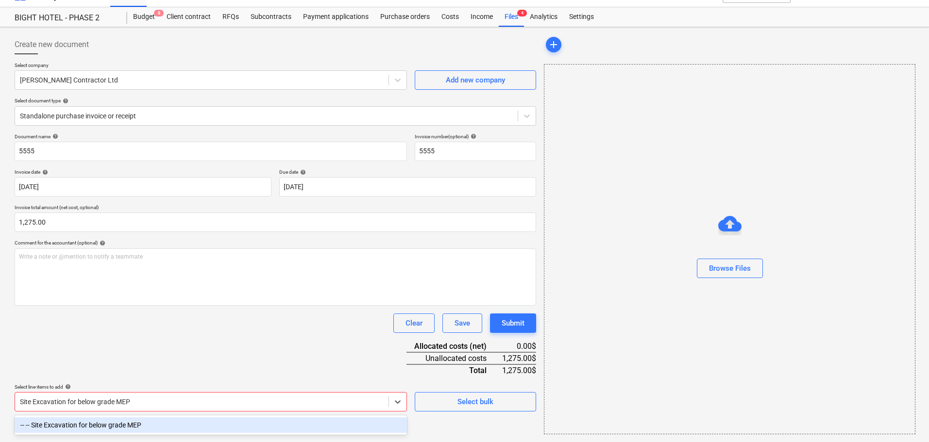
click at [108, 420] on div "-- -- Site Excavation for below grade MEP" at bounding box center [211, 425] width 392 height 16
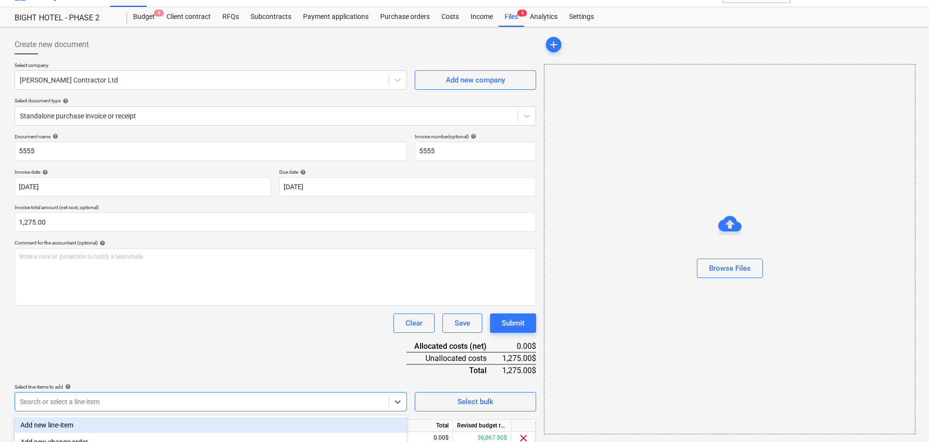
click at [151, 365] on div "Document name help 5555 Invoice number (optional) help 5555 Invoice date help […" at bounding box center [275, 304] width 521 height 342
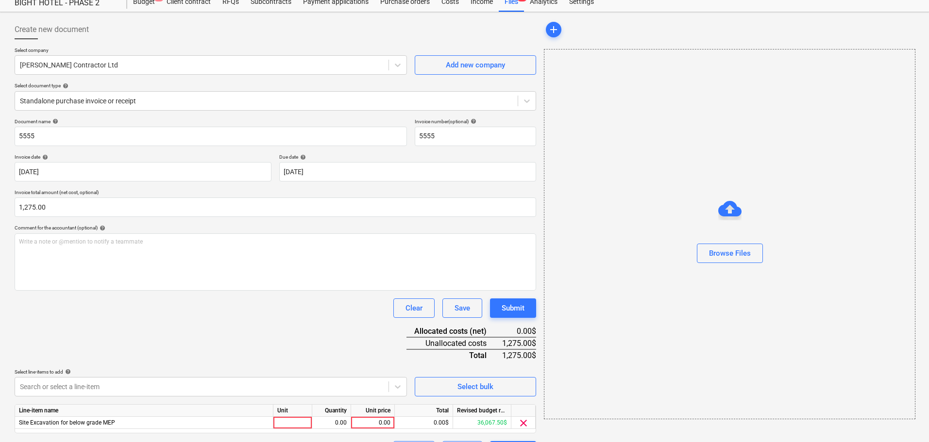
scroll to position [59, 0]
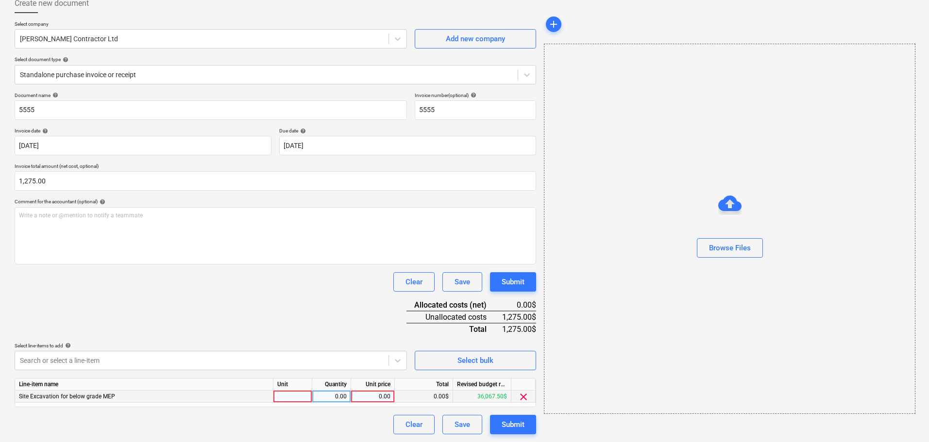
click at [296, 392] on div at bounding box center [292, 397] width 39 height 12
type input "hrs"
type input "15"
type input "85"
click at [343, 334] on div "Document name help 5555 Invoice number (optional) help 5555 Invoice date help […" at bounding box center [275, 263] width 521 height 342
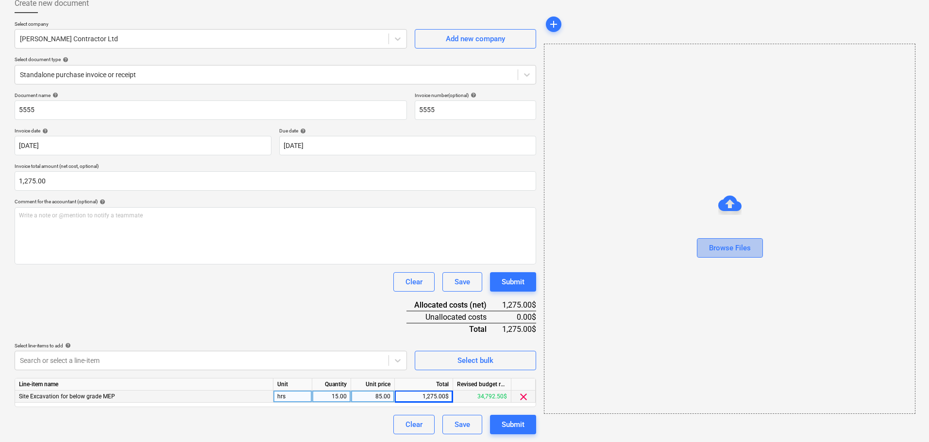
click at [718, 244] on div "Browse Files" at bounding box center [730, 248] width 42 height 13
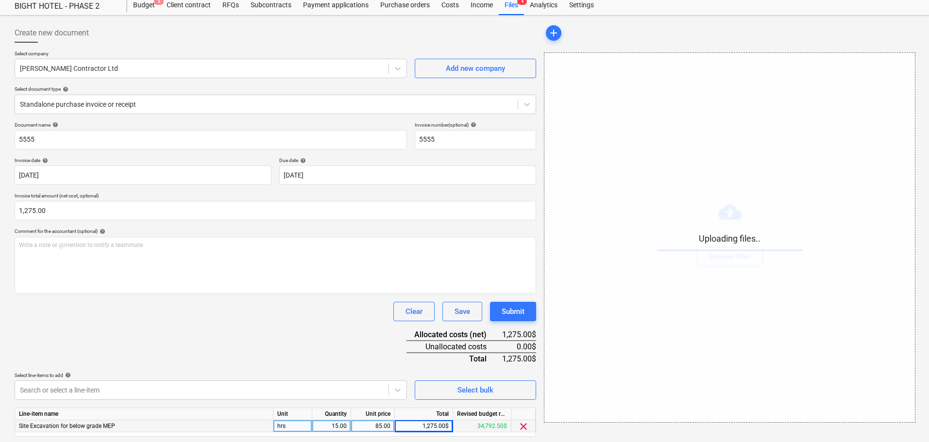
scroll to position [0, 0]
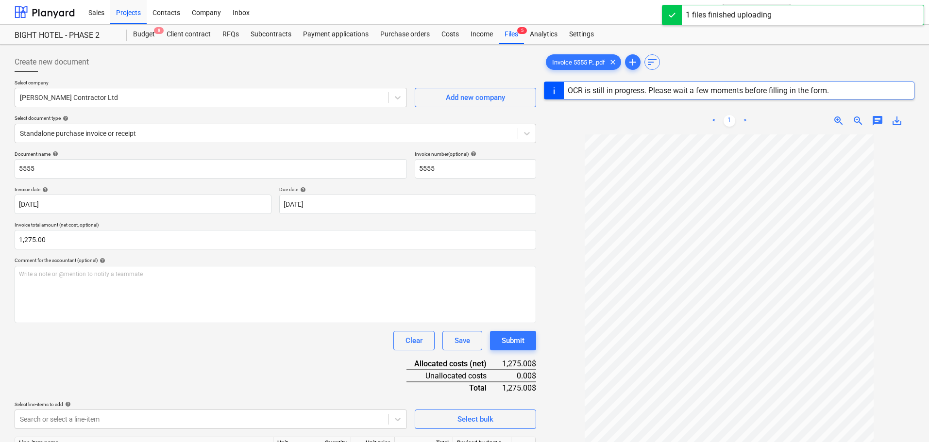
click at [557, 200] on div at bounding box center [729, 341] width 370 height 415
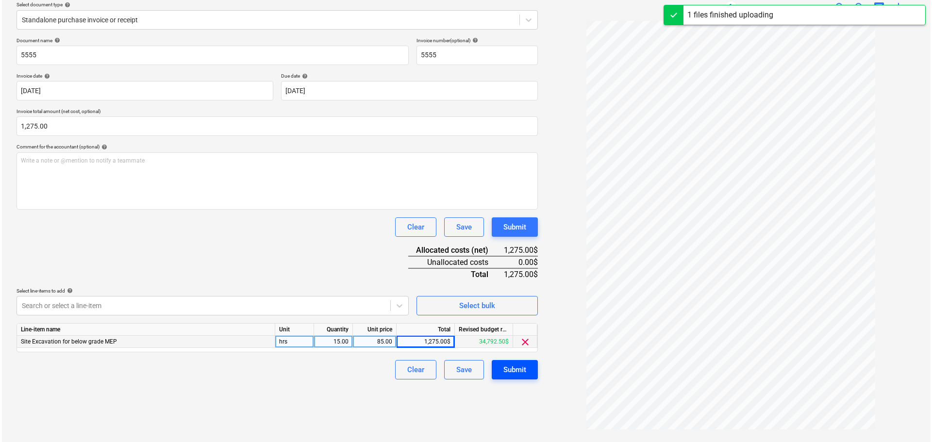
scroll to position [115, 0]
click at [504, 378] on button "Submit" at bounding box center [513, 368] width 46 height 19
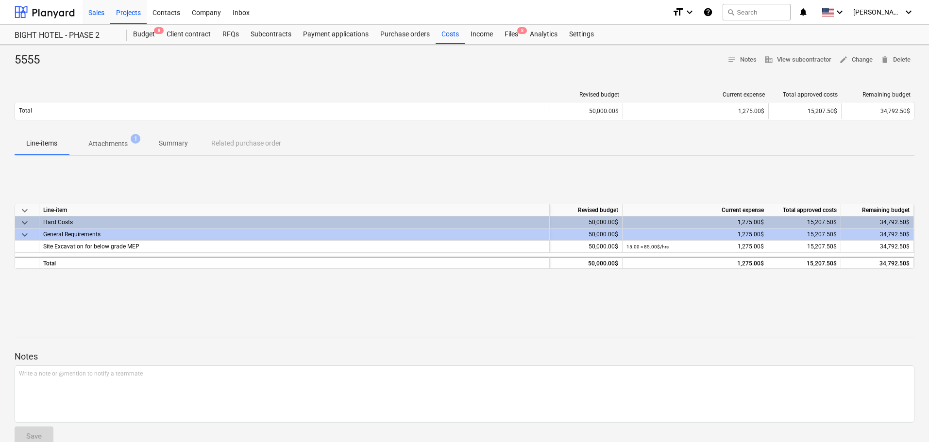
click at [95, 16] on div "Sales" at bounding box center [97, 12] width 28 height 25
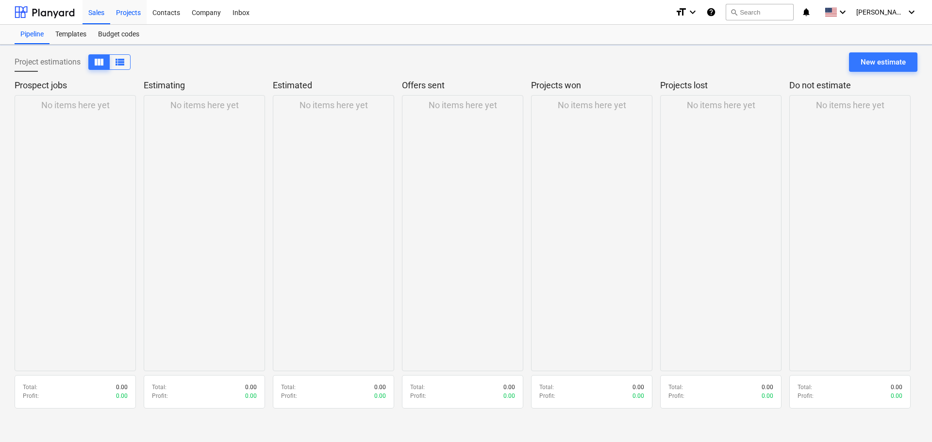
click at [118, 16] on div "Projects" at bounding box center [128, 12] width 36 height 25
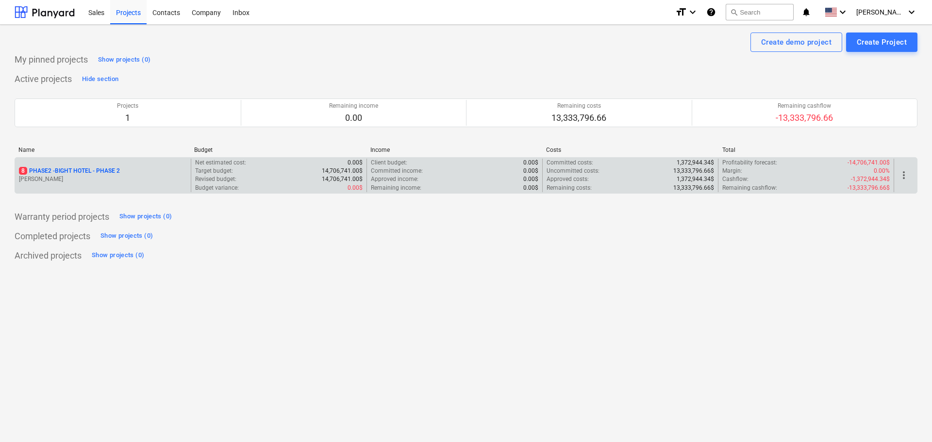
click at [48, 169] on p "8 PHASE2 - BIGHT HOTEL - PHASE 2" at bounding box center [69, 171] width 101 height 8
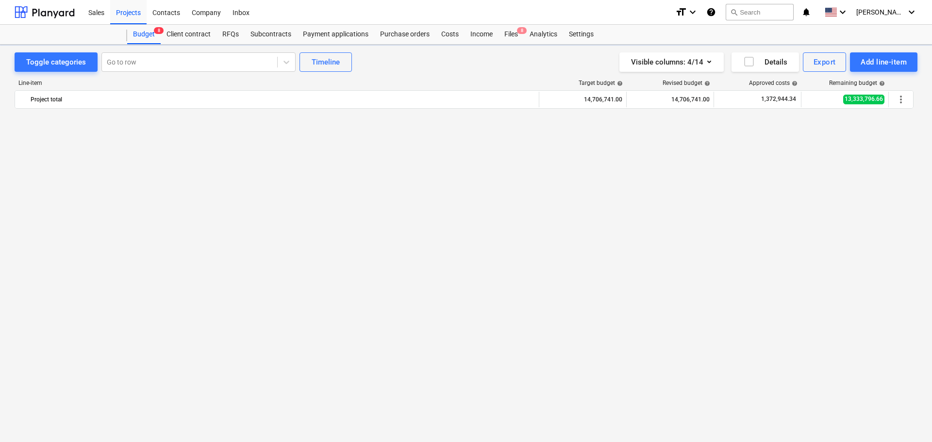
scroll to position [917, 0]
click at [496, 56] on div "Visible columns : 4/14 Details Export Add line-item" at bounding box center [702, 61] width 430 height 19
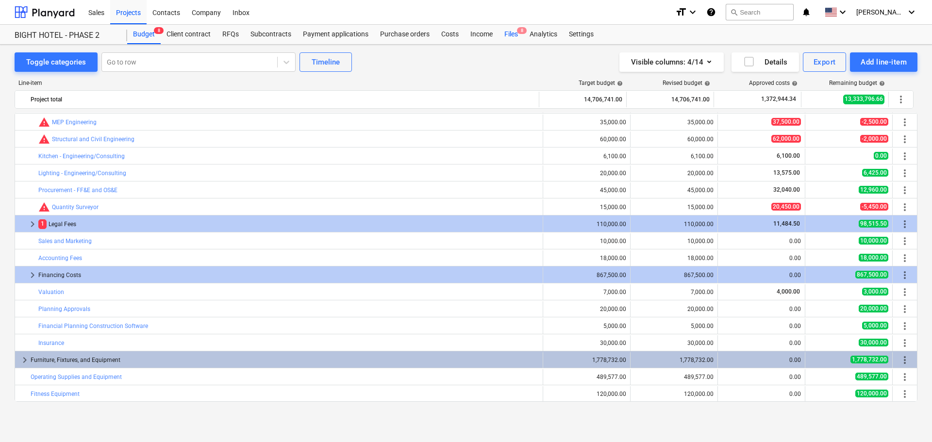
click at [504, 41] on div "Files 8" at bounding box center [510, 34] width 25 height 19
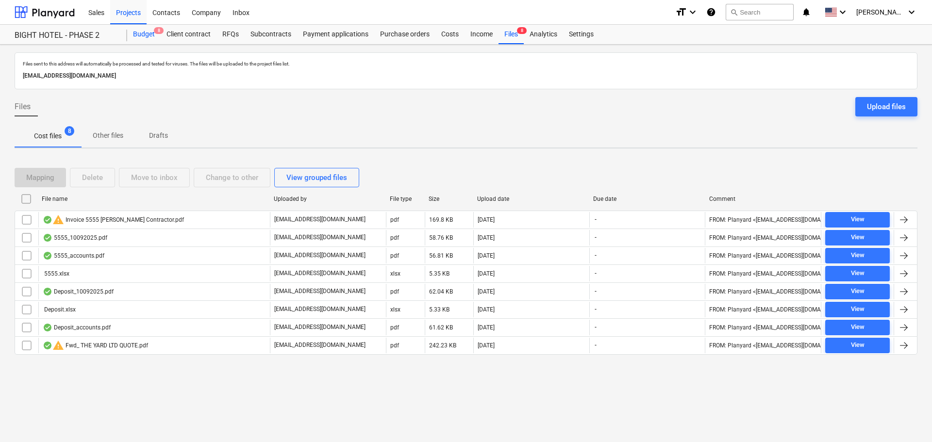
click at [134, 33] on div "Budget 8" at bounding box center [143, 34] width 33 height 19
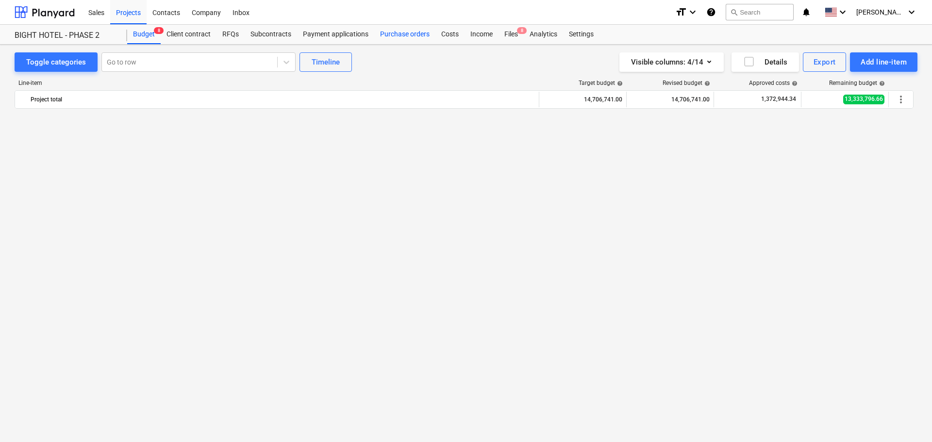
scroll to position [917, 0]
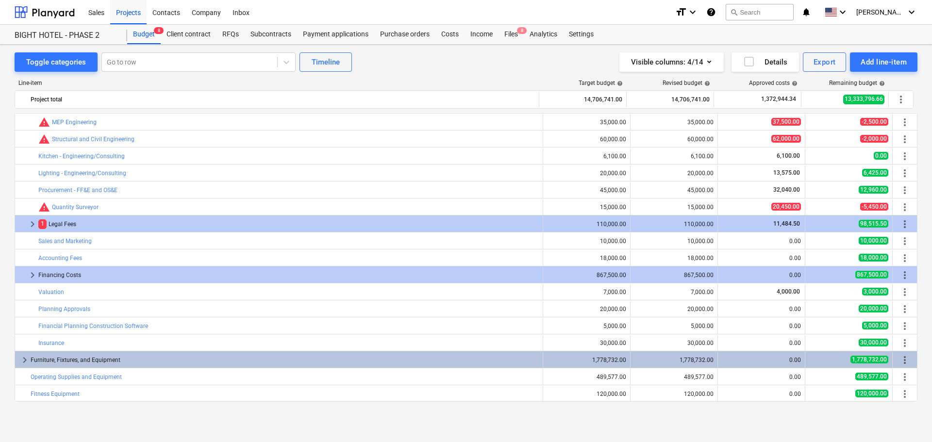
drag, startPoint x: 500, startPoint y: 74, endPoint x: 500, endPoint y: 58, distance: 16.0
click at [500, 74] on div "Line-item Target budget help Revised budget help Approved costs help Remaining …" at bounding box center [466, 243] width 903 height 342
click at [512, 40] on div "Files 8" at bounding box center [510, 34] width 25 height 19
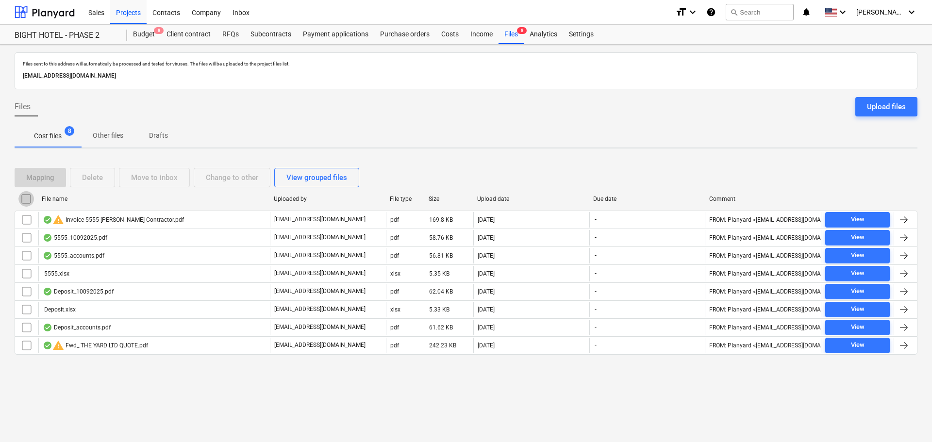
click at [22, 201] on input "checkbox" at bounding box center [26, 199] width 16 height 16
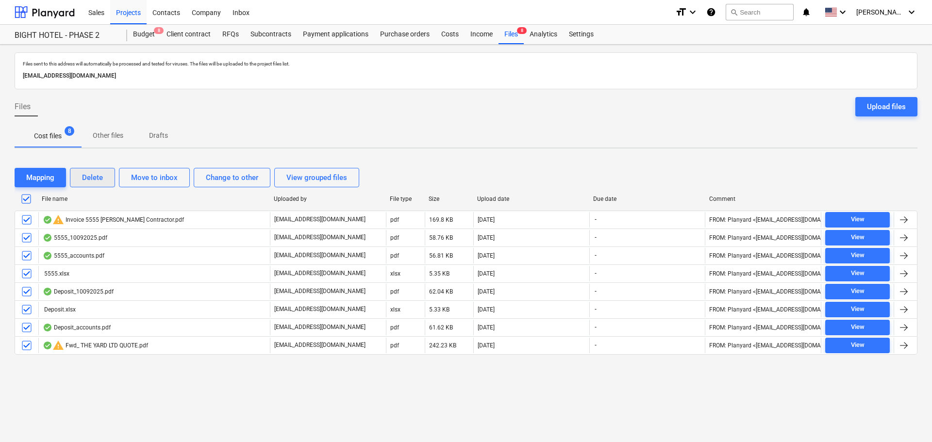
click at [91, 181] on div "Delete" at bounding box center [92, 177] width 21 height 13
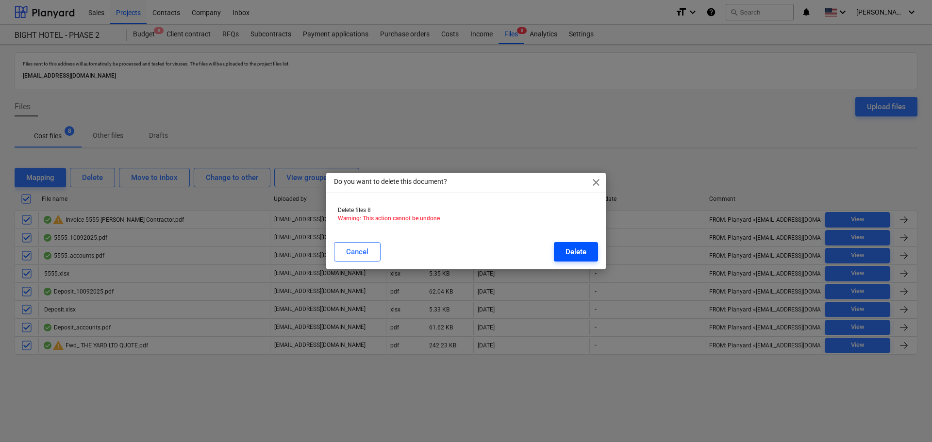
click at [580, 252] on div "Delete" at bounding box center [575, 252] width 21 height 13
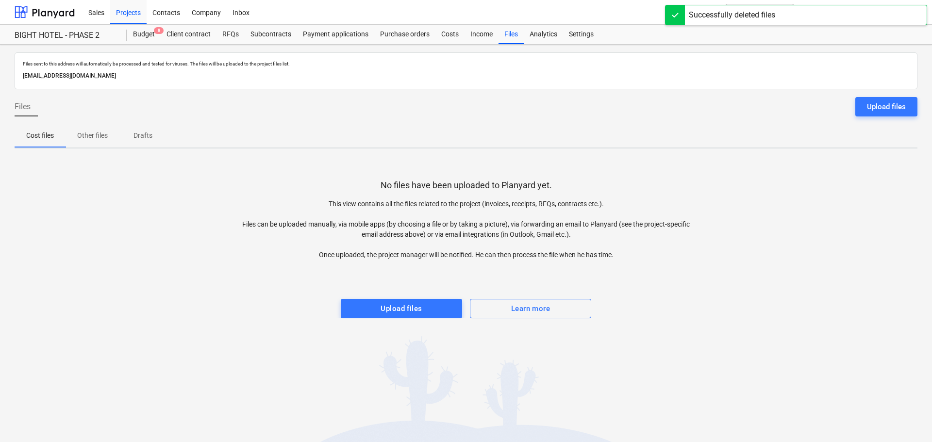
click at [519, 342] on div "Files sent to this address will automatically be processed and tested for virus…" at bounding box center [466, 244] width 932 height 398
click at [135, 38] on div "Budget 8" at bounding box center [143, 34] width 33 height 19
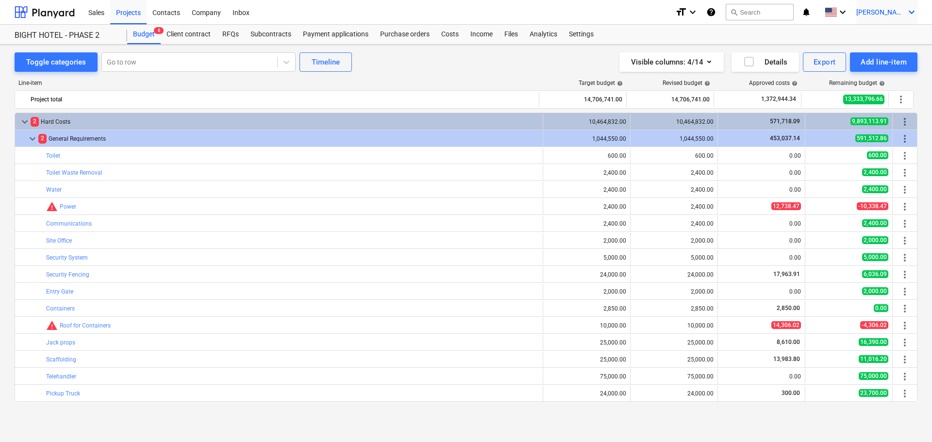
click at [915, 13] on icon "keyboard_arrow_down" at bounding box center [912, 12] width 12 height 12
click at [889, 57] on div "Log out" at bounding box center [888, 54] width 58 height 16
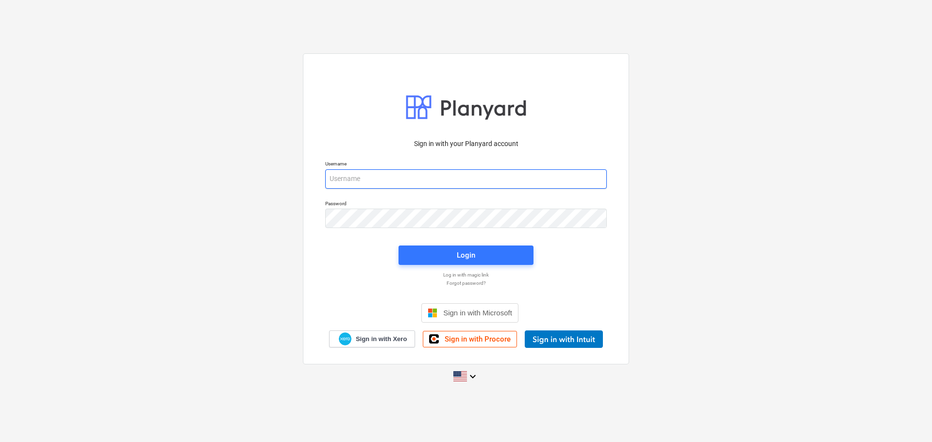
type input "[PERSON_NAME][EMAIL_ADDRESS][DOMAIN_NAME]"
